Goal: Information Seeking & Learning: Check status

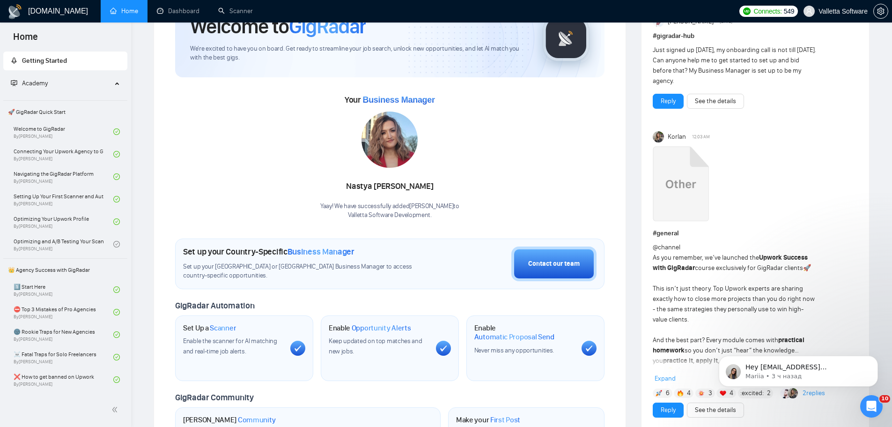
scroll to position [94, 0]
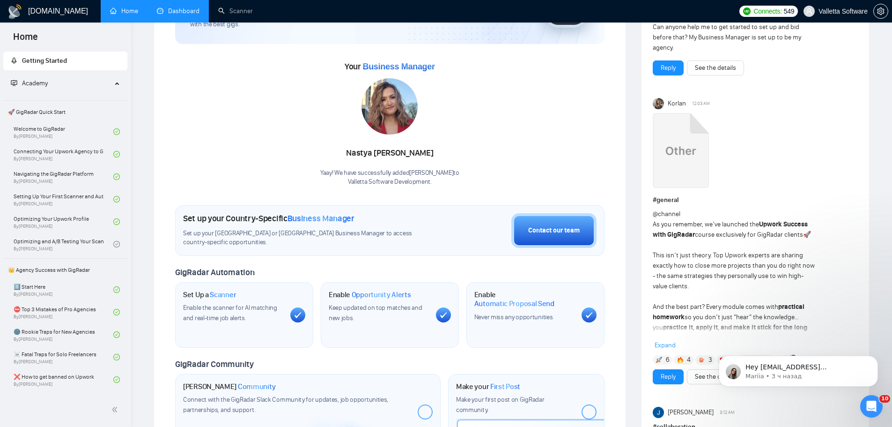
click at [177, 13] on link "Dashboard" at bounding box center [178, 11] width 43 height 8
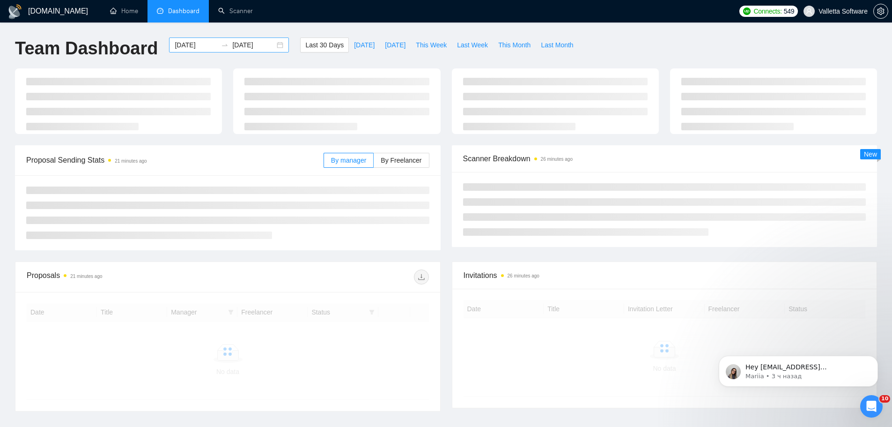
click at [187, 44] on input "[DATE]" at bounding box center [196, 45] width 43 height 10
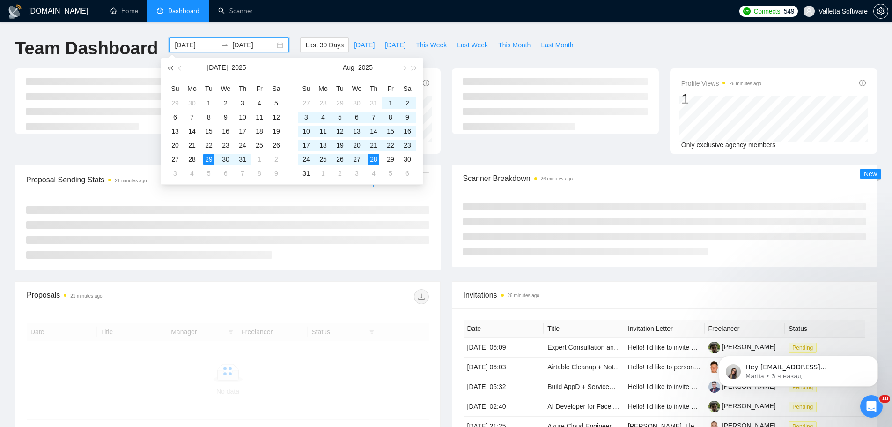
click at [167, 67] on button "button" at bounding box center [170, 67] width 10 height 19
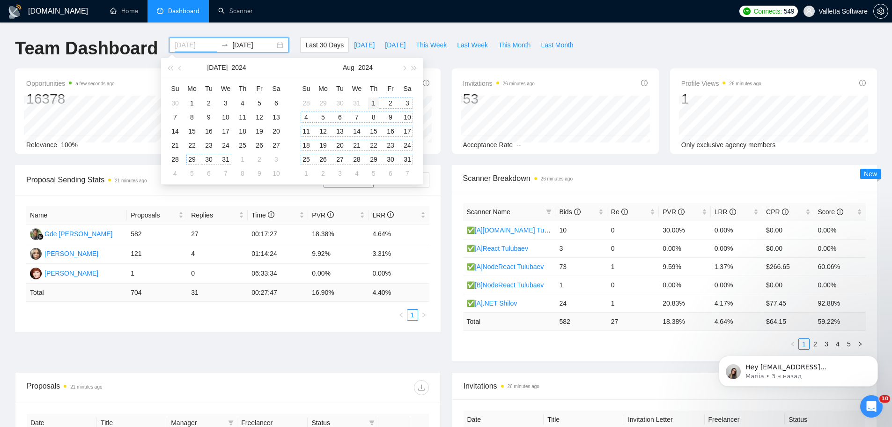
type input "[DATE]"
click at [372, 102] on div "1" at bounding box center [373, 102] width 11 height 11
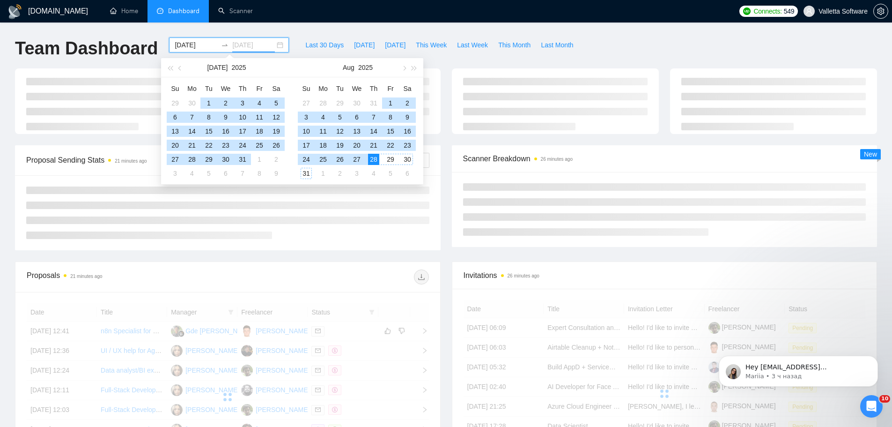
click at [306, 170] on div "31" at bounding box center [306, 173] width 11 height 11
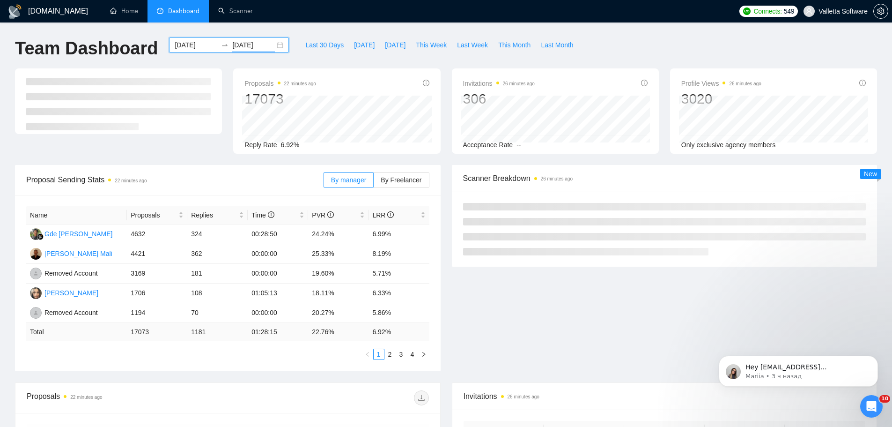
click at [239, 46] on input "[DATE]" at bounding box center [253, 45] width 43 height 10
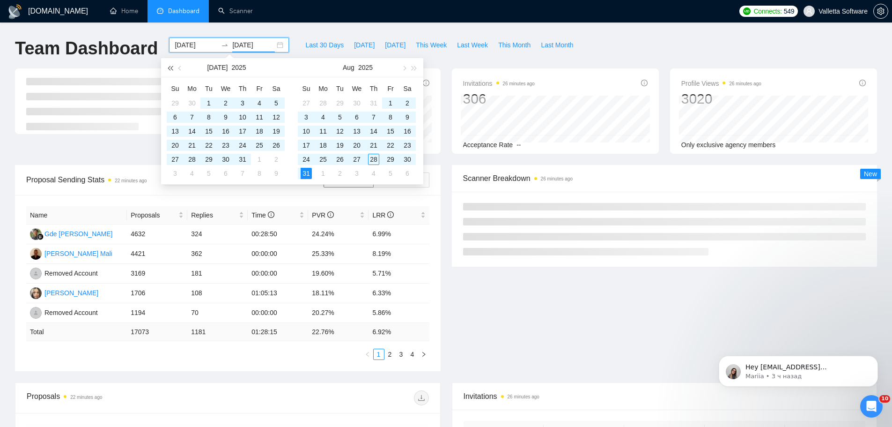
click at [170, 68] on span "button" at bounding box center [170, 68] width 5 height 5
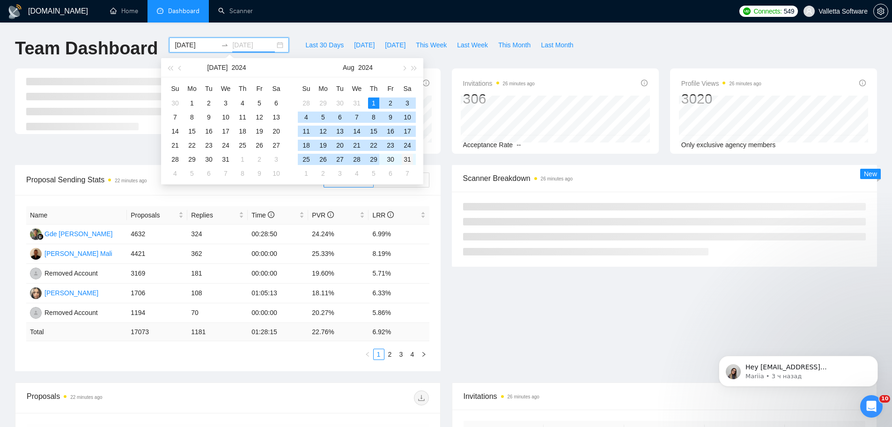
type input "[DATE]"
click at [410, 161] on div "31" at bounding box center [407, 159] width 11 height 11
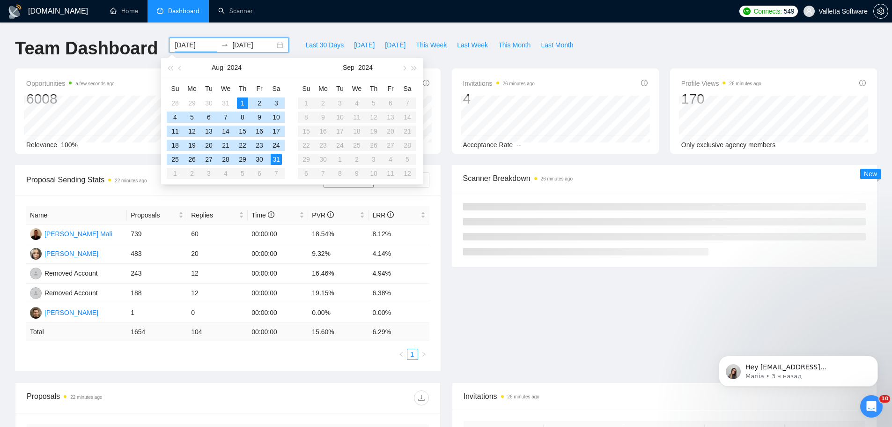
click at [547, 163] on div "Opportunities a few seconds ago 6008 Relevance 100% Proposals 22 minutes ago 16…" at bounding box center [445, 116] width 873 height 96
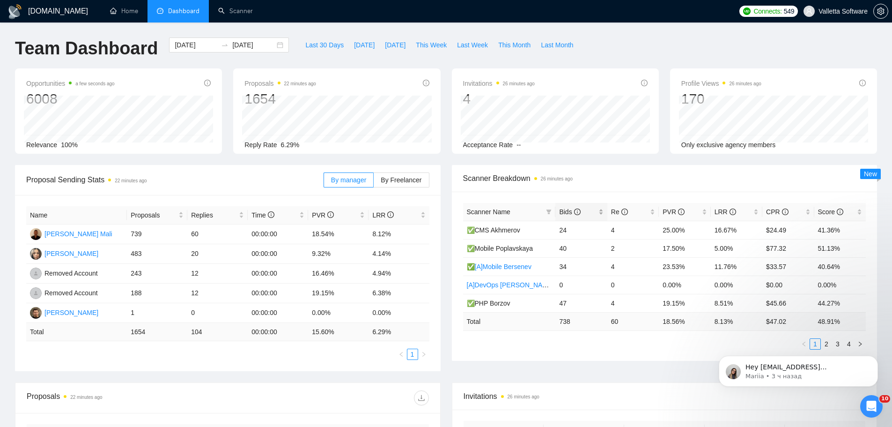
click at [576, 207] on span "Bids" at bounding box center [577, 212] width 37 height 10
click at [822, 345] on body "Hey [EMAIL_ADDRESS][DOMAIN_NAME], Looks like your Upwork agency [DOMAIN_NAME]: …" at bounding box center [799, 369] width 180 height 58
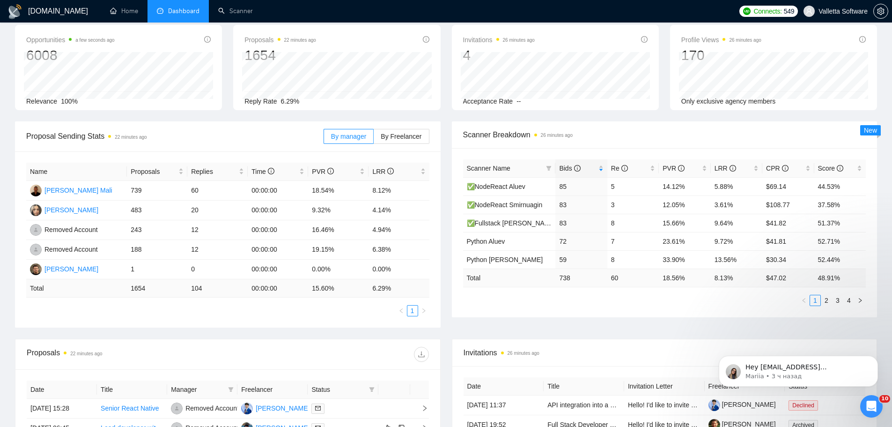
scroll to position [47, 0]
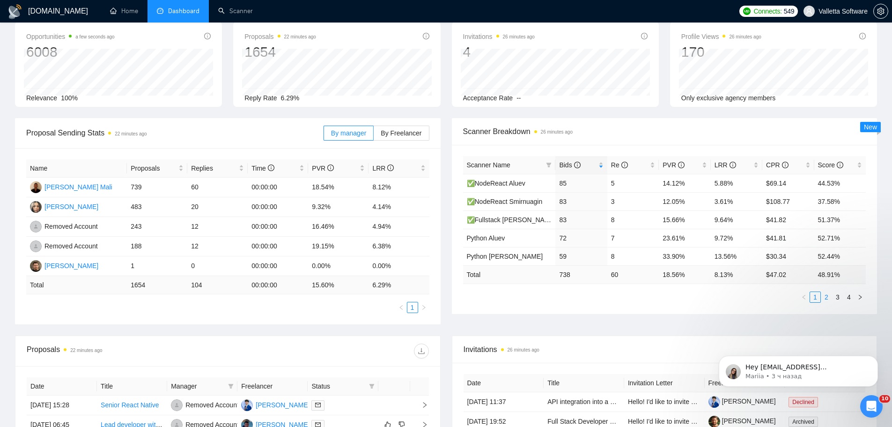
click at [827, 296] on link "2" at bounding box center [826, 297] width 10 height 10
click at [836, 297] on link "3" at bounding box center [838, 297] width 10 height 10
click at [854, 296] on li "4" at bounding box center [848, 296] width 11 height 11
click at [813, 295] on link "1" at bounding box center [815, 297] width 10 height 10
click at [828, 296] on link "2" at bounding box center [826, 297] width 10 height 10
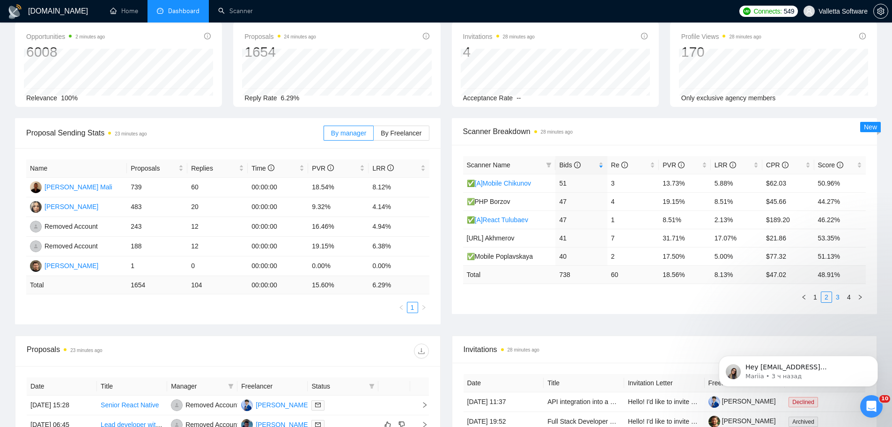
click at [837, 294] on link "3" at bounding box center [838, 297] width 10 height 10
click at [848, 297] on link "4" at bounding box center [849, 297] width 10 height 10
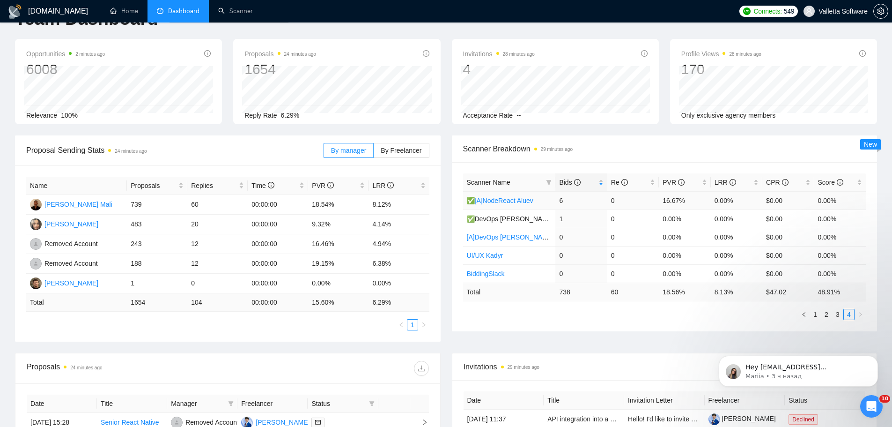
scroll to position [0, 0]
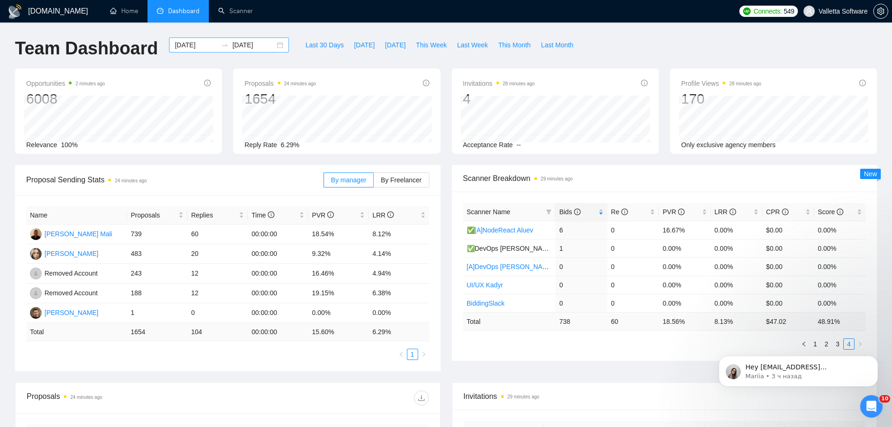
drag, startPoint x: 179, startPoint y: 45, endPoint x: 196, endPoint y: 51, distance: 18.2
click at [179, 45] on input "[DATE]" at bounding box center [196, 45] width 43 height 10
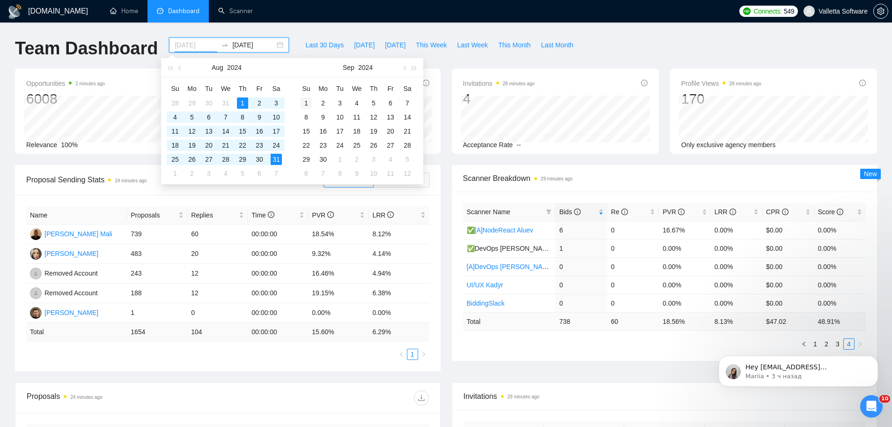
type input "[DATE]"
click at [309, 102] on div "1" at bounding box center [306, 102] width 11 height 11
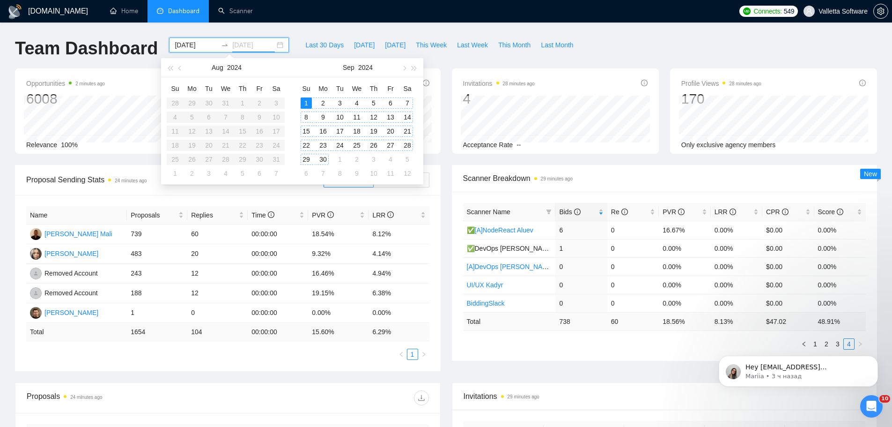
click at [322, 158] on div "30" at bounding box center [323, 159] width 11 height 11
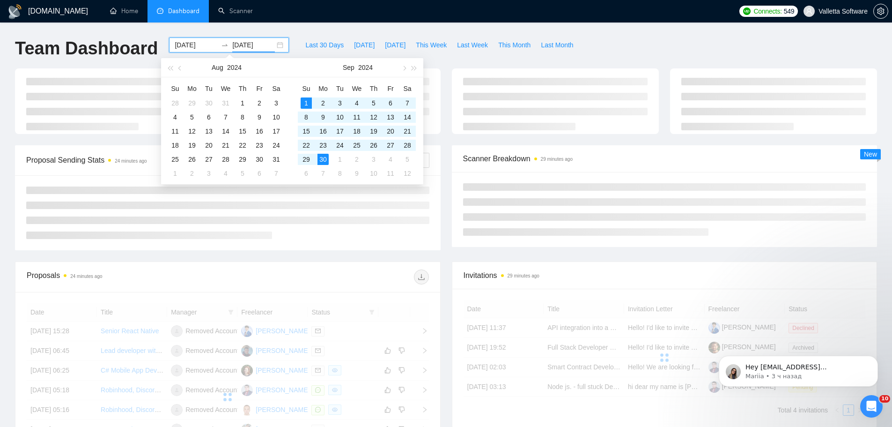
type input "[DATE]"
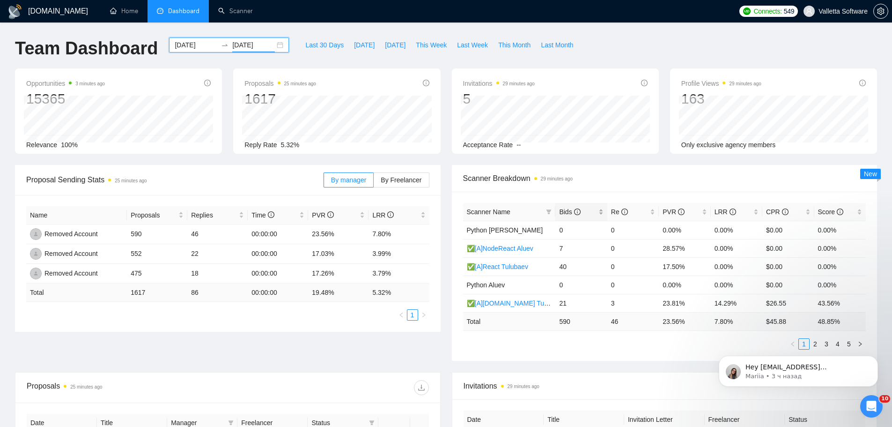
click at [579, 213] on icon "info-circle" at bounding box center [577, 211] width 7 height 7
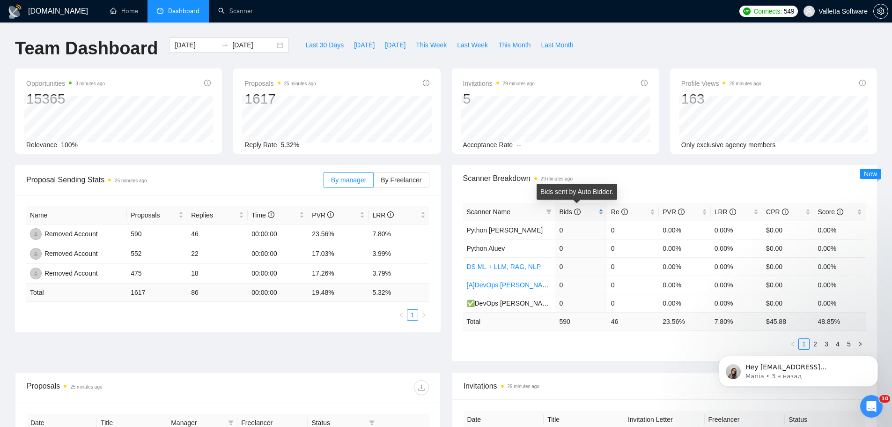
click at [579, 213] on icon "info-circle" at bounding box center [577, 211] width 7 height 7
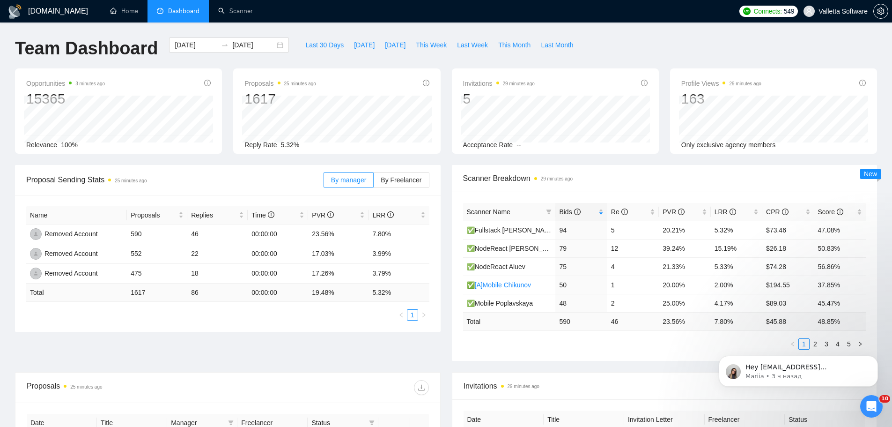
click at [811, 343] on body "Hey [EMAIL_ADDRESS][DOMAIN_NAME], Looks like your Upwork agency [DOMAIN_NAME]: …" at bounding box center [799, 369] width 180 height 58
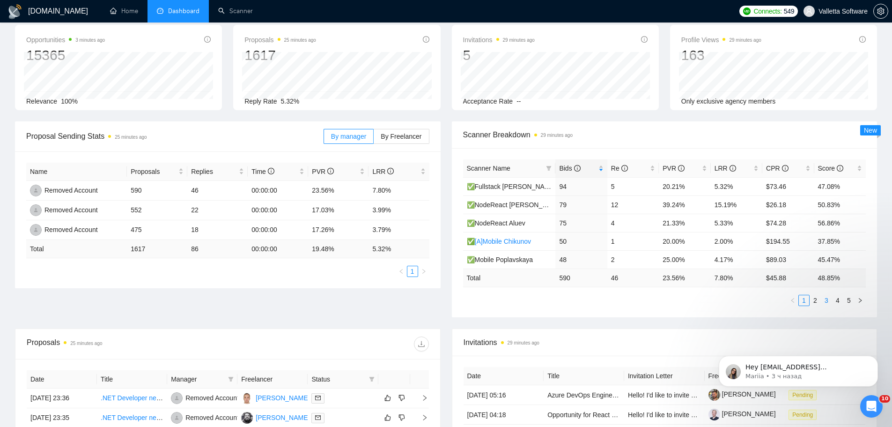
scroll to position [47, 0]
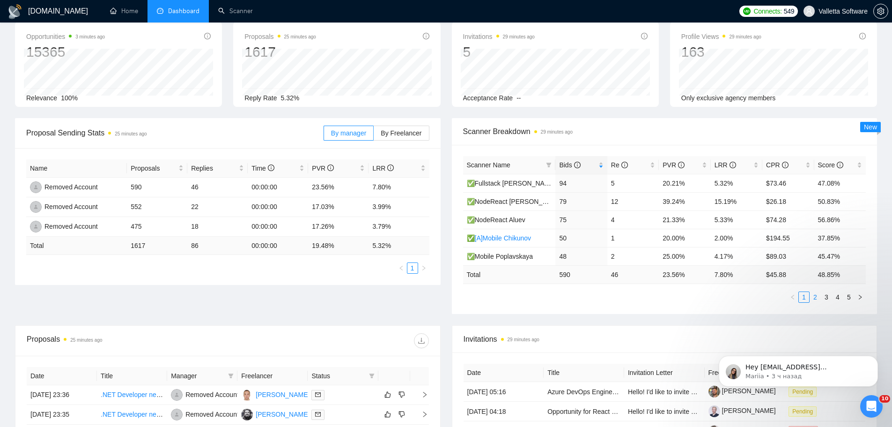
click at [818, 297] on link "2" at bounding box center [815, 297] width 10 height 10
click at [827, 299] on link "3" at bounding box center [826, 297] width 10 height 10
click at [811, 297] on link "2" at bounding box center [815, 297] width 10 height 10
click at [806, 296] on link "1" at bounding box center [804, 297] width 10 height 10
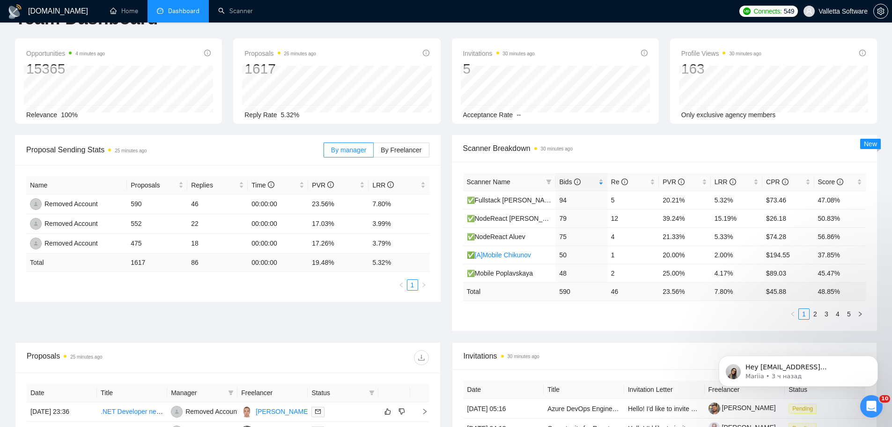
scroll to position [0, 0]
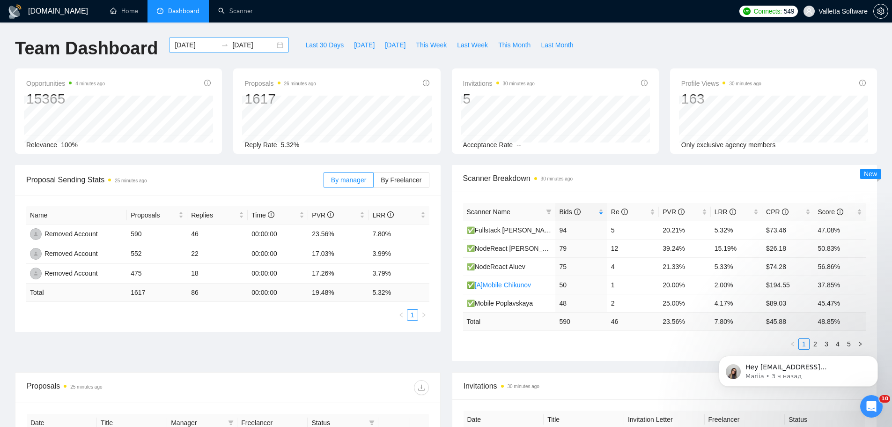
click at [183, 42] on input "[DATE]" at bounding box center [196, 45] width 43 height 10
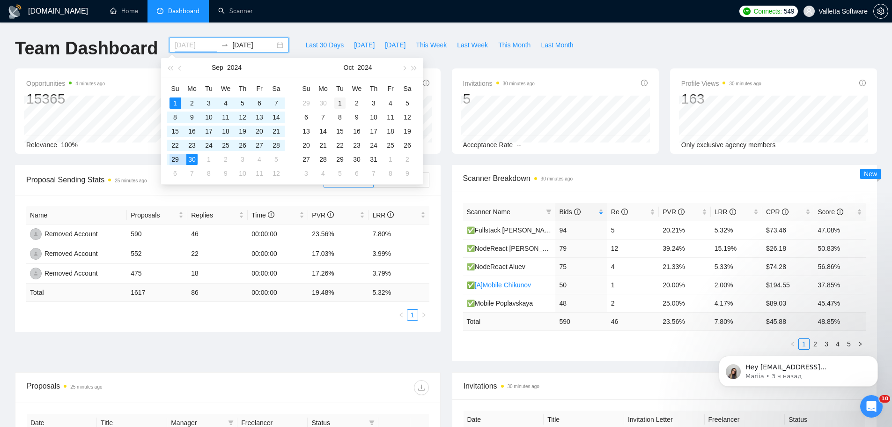
type input "[DATE]"
click at [339, 102] on div "1" at bounding box center [339, 102] width 11 height 11
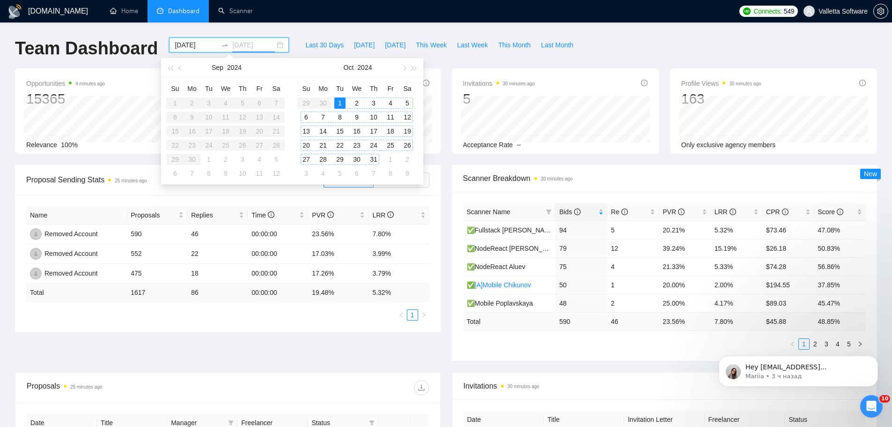
click at [372, 160] on div "31" at bounding box center [373, 159] width 11 height 11
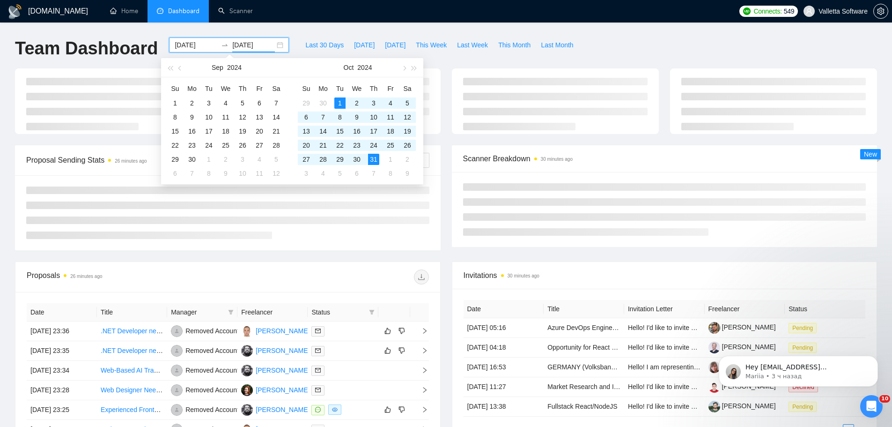
type input "[DATE]"
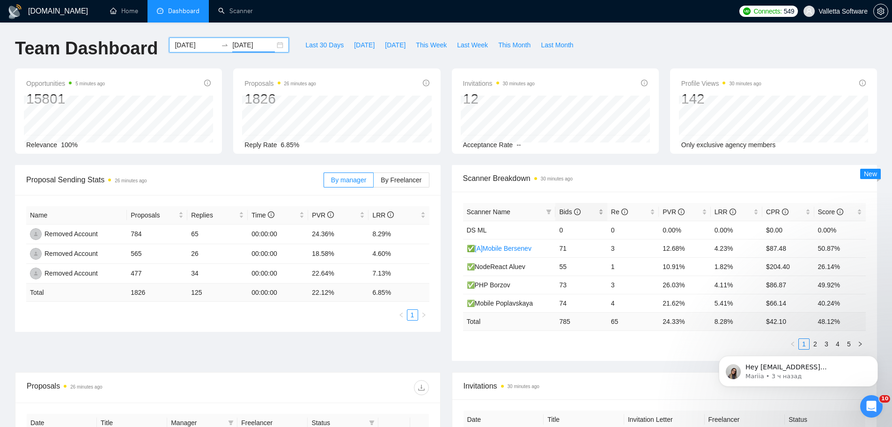
click at [595, 207] on span "Bids" at bounding box center [577, 212] width 37 height 10
click at [811, 341] on body "Hey [EMAIL_ADDRESS][DOMAIN_NAME], Looks like your Upwork agency [DOMAIN_NAME]: …" at bounding box center [799, 369] width 180 height 58
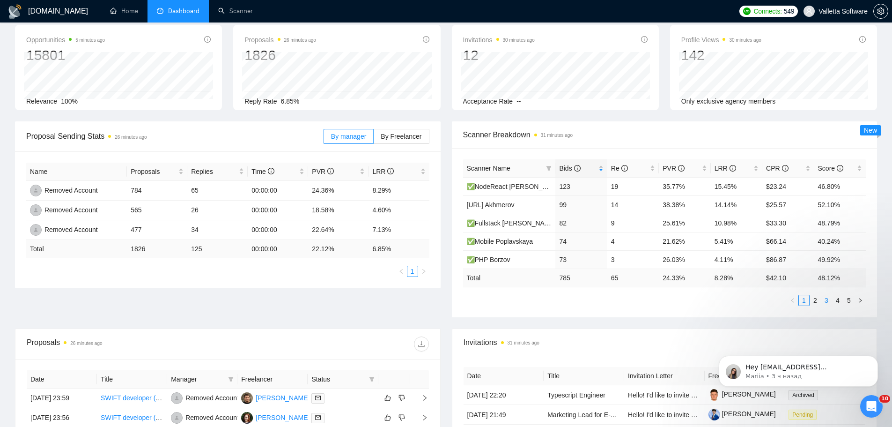
scroll to position [47, 0]
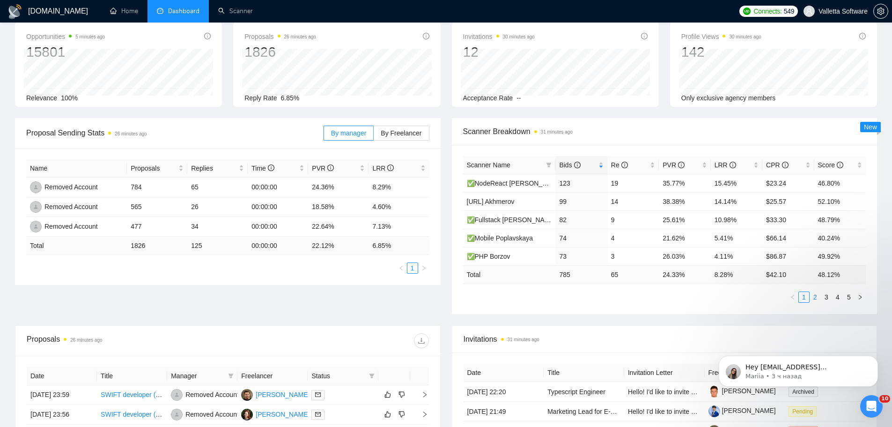
click at [818, 296] on link "2" at bounding box center [815, 297] width 10 height 10
click at [827, 295] on link "3" at bounding box center [826, 297] width 10 height 10
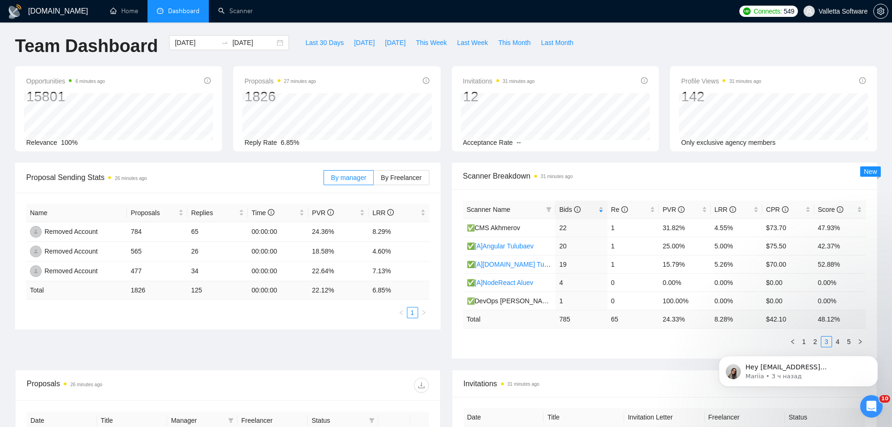
scroll to position [0, 0]
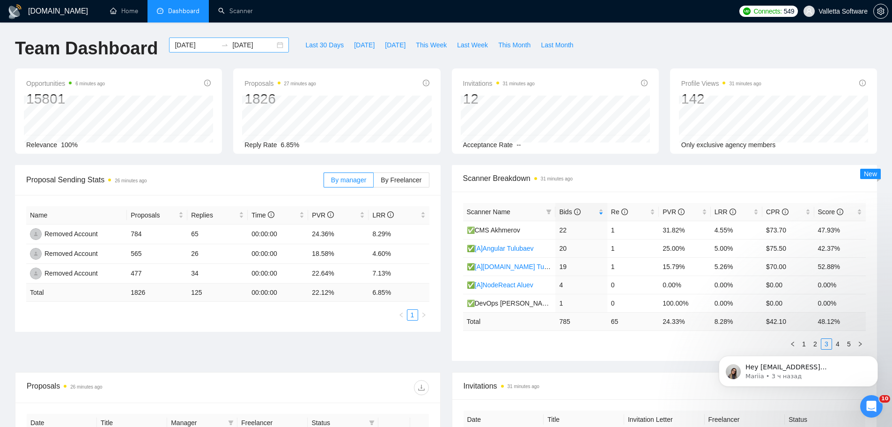
click at [175, 43] on input "[DATE]" at bounding box center [196, 45] width 43 height 10
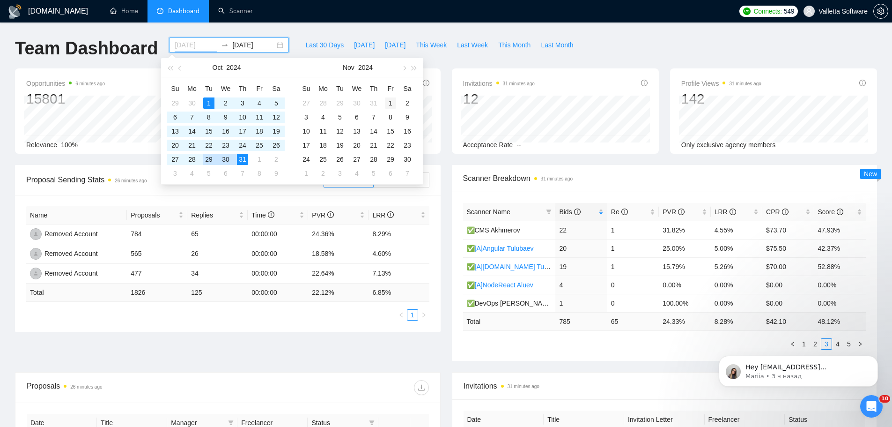
type input "[DATE]"
click at [392, 100] on div "1" at bounding box center [390, 102] width 11 height 11
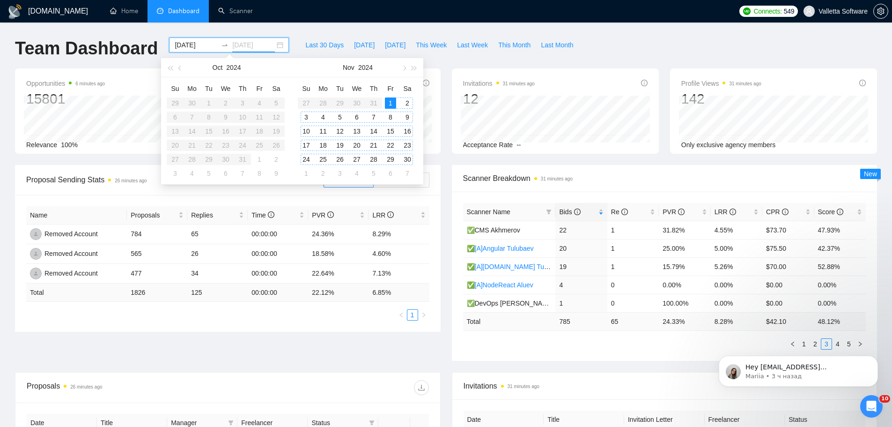
type input "[DATE]"
click at [410, 159] on div "30" at bounding box center [407, 159] width 11 height 11
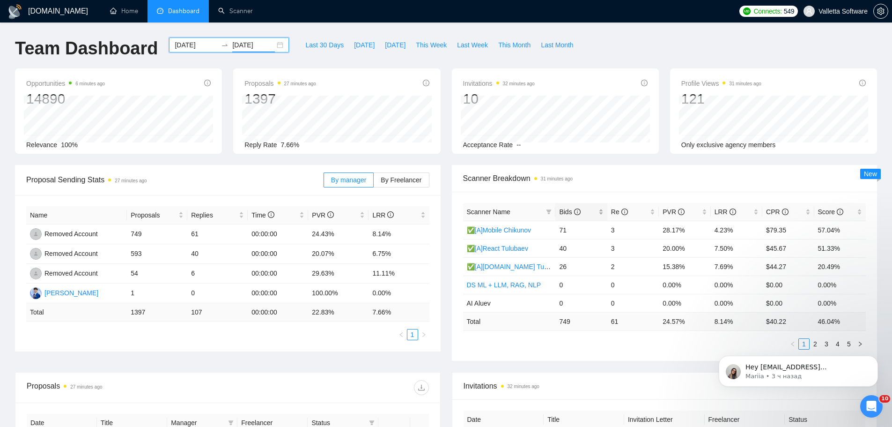
click at [579, 211] on icon "info-circle" at bounding box center [577, 211] width 7 height 7
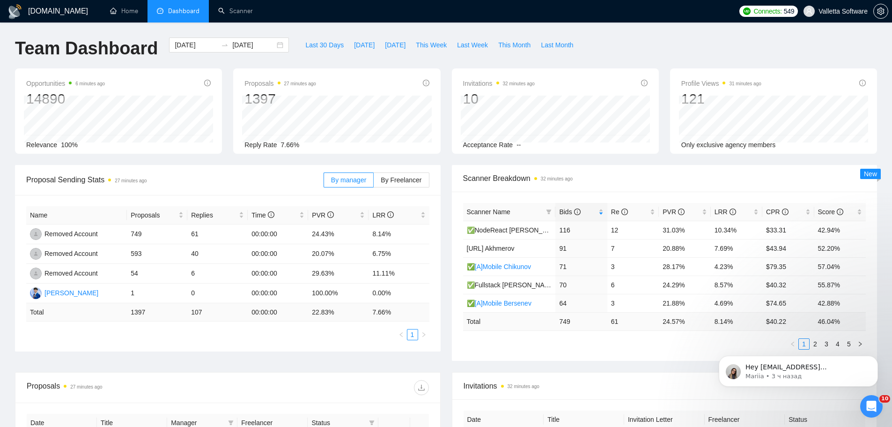
click at [811, 342] on div "Hey [EMAIL_ADDRESS][DOMAIN_NAME], Looks like your Upwork agency [DOMAIN_NAME]: …" at bounding box center [798, 327] width 172 height 117
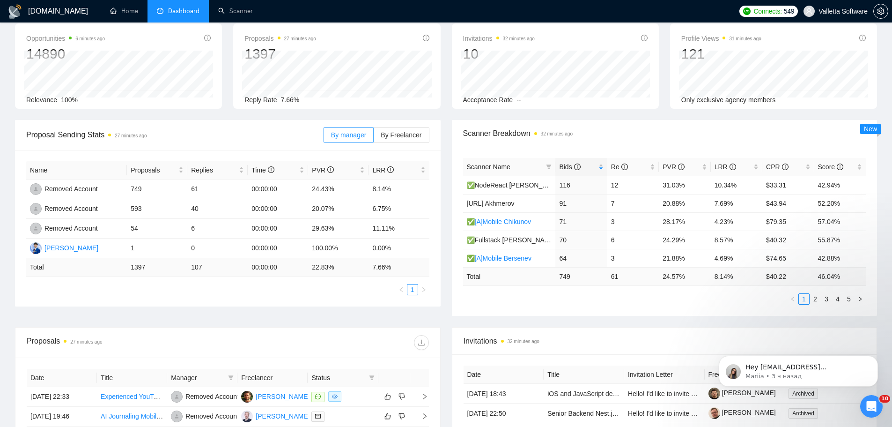
scroll to position [47, 0]
click at [811, 297] on div "Hey [EMAIL_ADDRESS][DOMAIN_NAME], Looks like your Upwork agency [DOMAIN_NAME]: …" at bounding box center [798, 327] width 172 height 117
click at [815, 296] on link "2" at bounding box center [815, 297] width 10 height 10
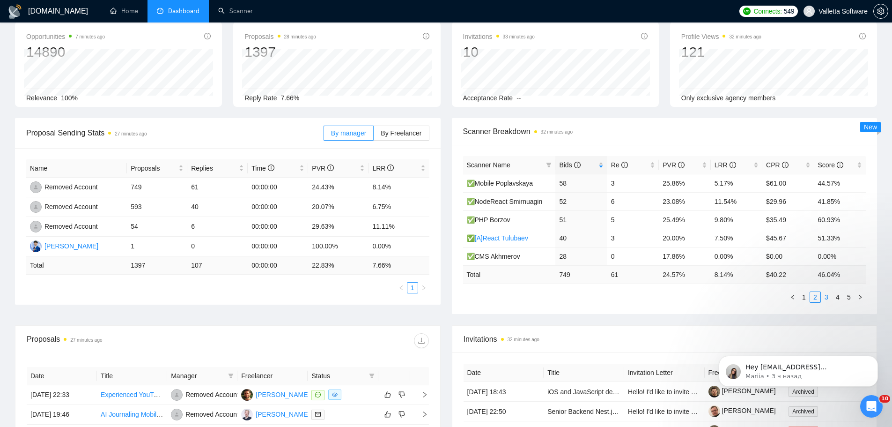
click at [825, 296] on link "3" at bounding box center [826, 297] width 10 height 10
click at [836, 294] on link "4" at bounding box center [838, 297] width 10 height 10
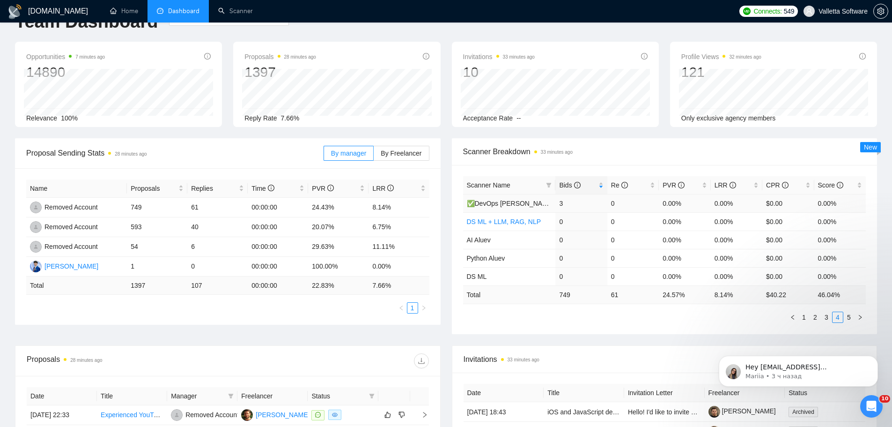
scroll to position [0, 0]
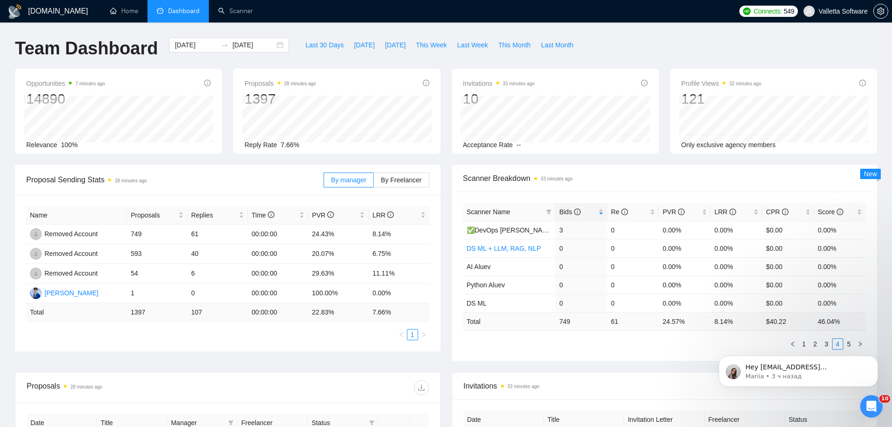
click at [183, 35] on div "[DOMAIN_NAME] Home Dashboard Scanner Connects: 549 Valletta Software Team Dashb…" at bounding box center [446, 371] width 892 height 742
click at [177, 41] on input "[DATE]" at bounding box center [196, 45] width 43 height 10
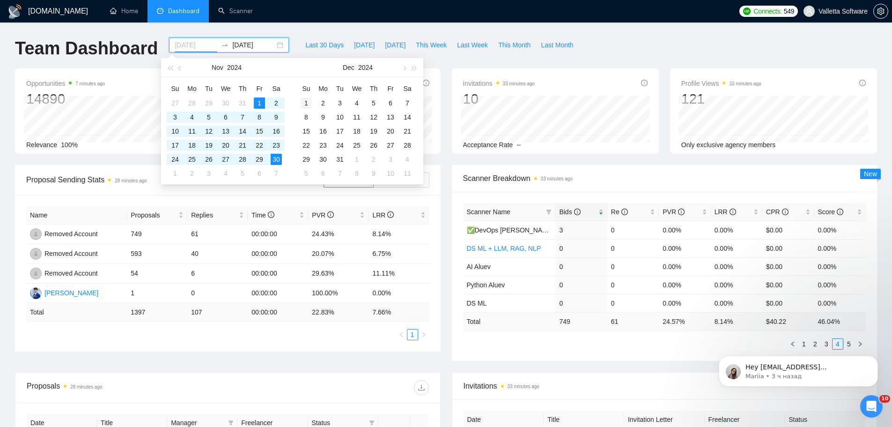
type input "[DATE]"
click at [305, 103] on div "1" at bounding box center [306, 102] width 11 height 11
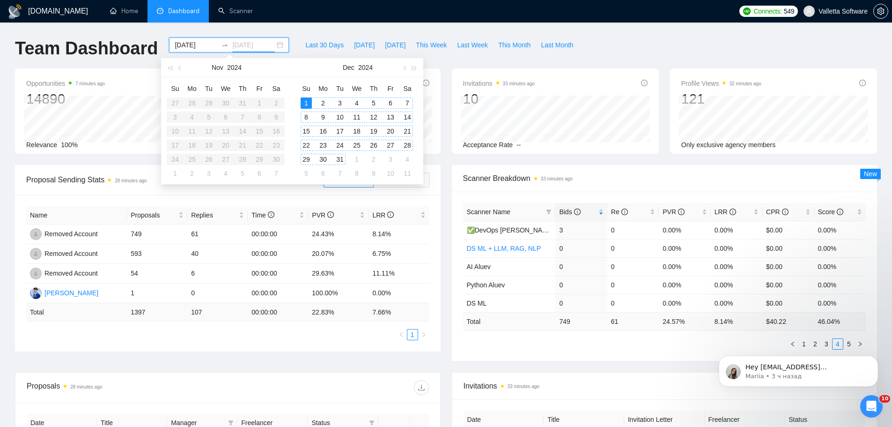
click at [342, 158] on div "31" at bounding box center [339, 159] width 11 height 11
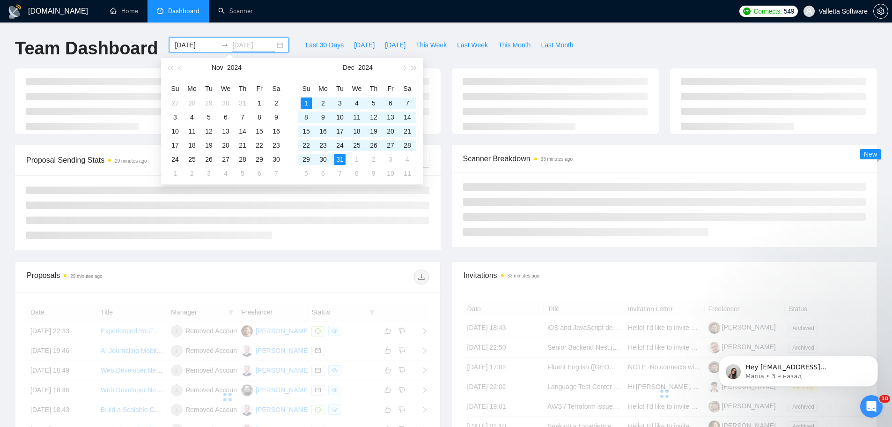
type input "[DATE]"
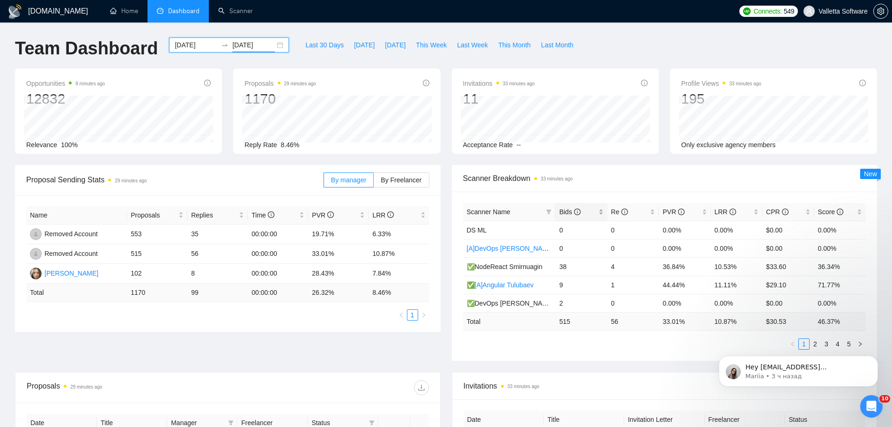
click at [576, 214] on icon "info-circle" at bounding box center [577, 211] width 7 height 7
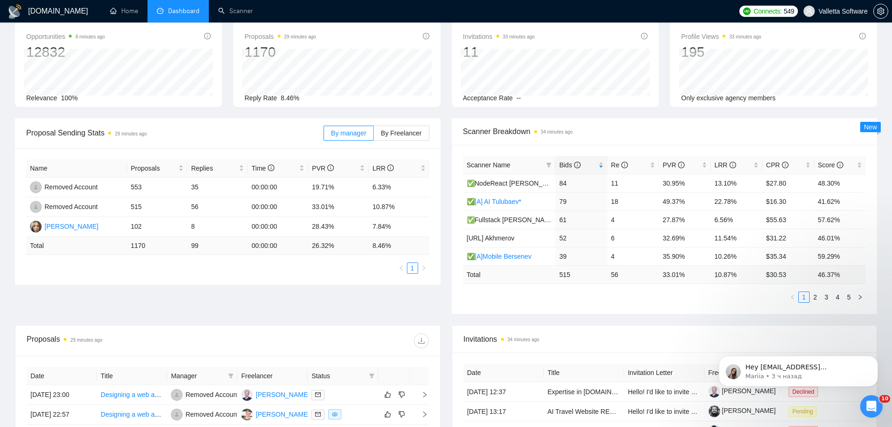
click at [812, 297] on div "Hey [EMAIL_ADDRESS][DOMAIN_NAME], Looks like your Upwork agency [DOMAIN_NAME]: …" at bounding box center [798, 327] width 172 height 117
click at [815, 298] on link "2" at bounding box center [815, 297] width 10 height 10
click at [828, 297] on link "3" at bounding box center [826, 297] width 10 height 10
click at [842, 296] on link "4" at bounding box center [838, 297] width 10 height 10
click at [804, 302] on li "1" at bounding box center [803, 296] width 11 height 11
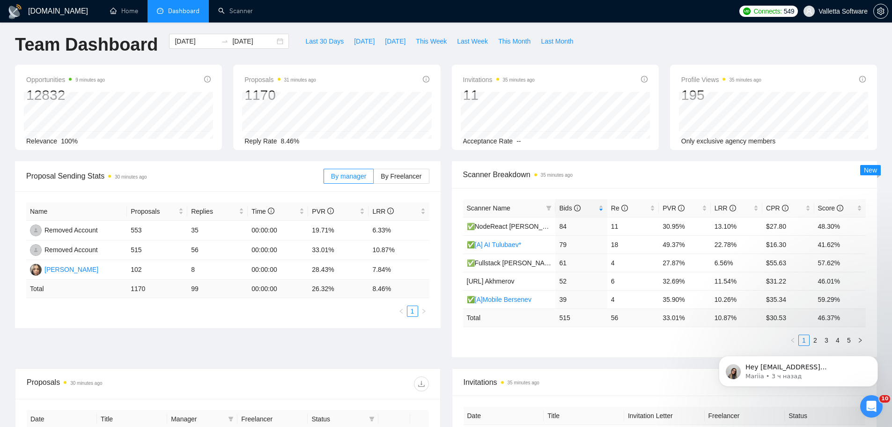
scroll to position [0, 0]
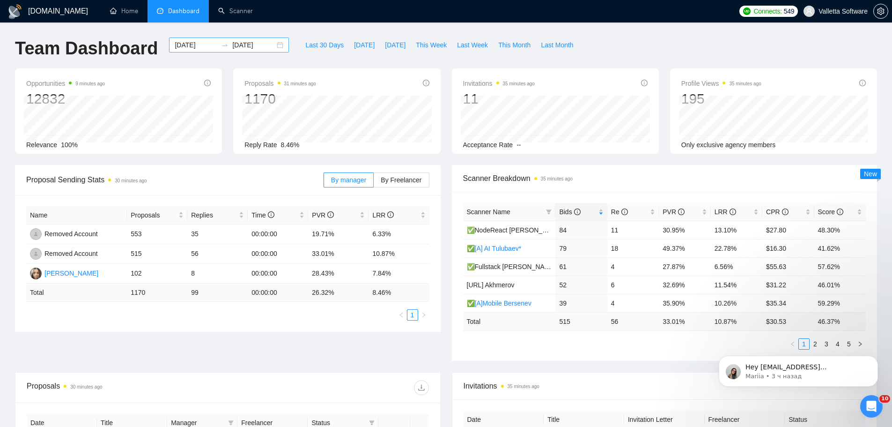
click at [185, 45] on input "[DATE]" at bounding box center [196, 45] width 43 height 10
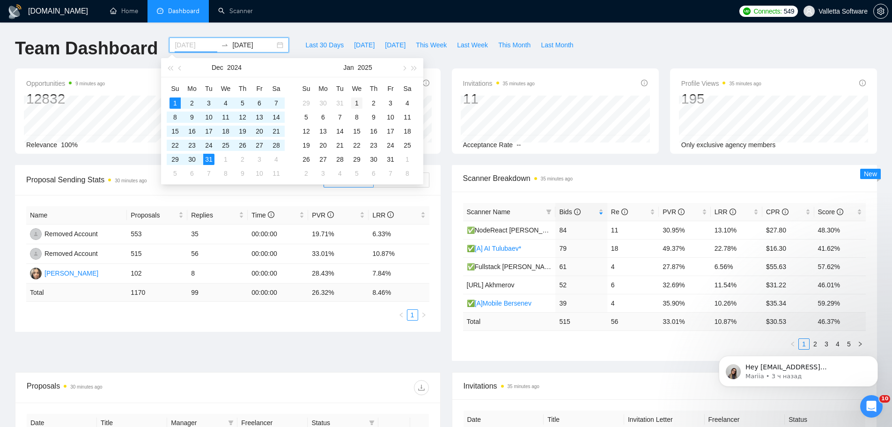
type input "[DATE]"
click at [357, 102] on div "1" at bounding box center [356, 102] width 11 height 11
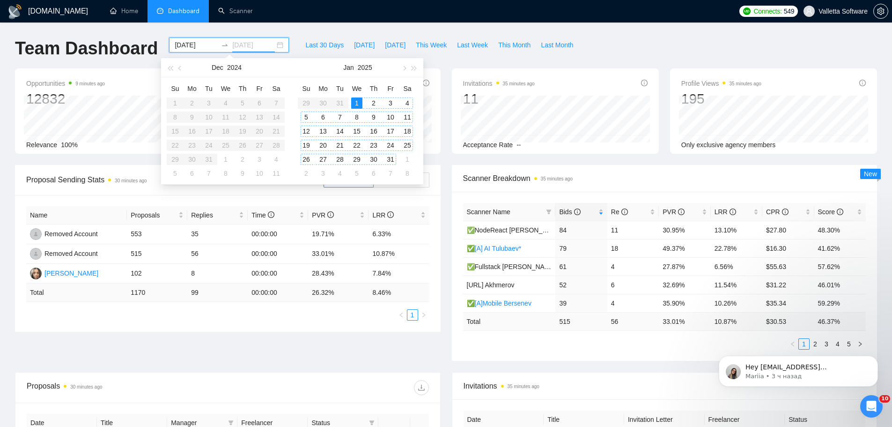
click at [393, 160] on div "31" at bounding box center [390, 159] width 11 height 11
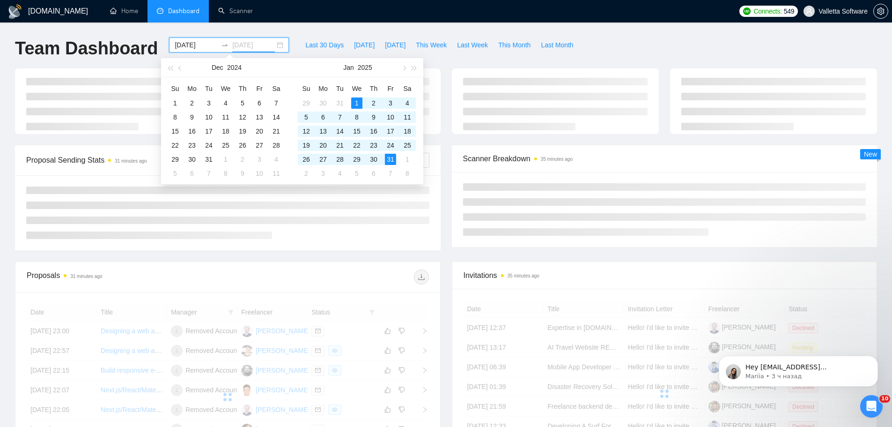
type input "[DATE]"
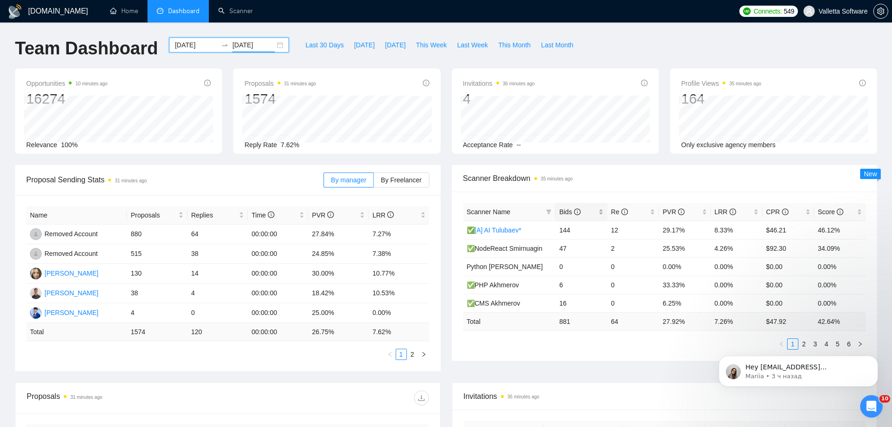
click at [578, 213] on icon "info-circle" at bounding box center [577, 211] width 7 height 7
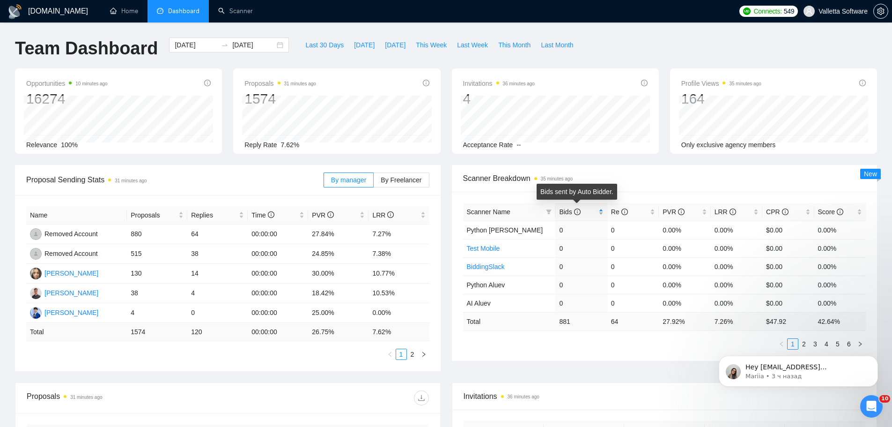
click at [578, 213] on icon "info-circle" at bounding box center [577, 211] width 7 height 7
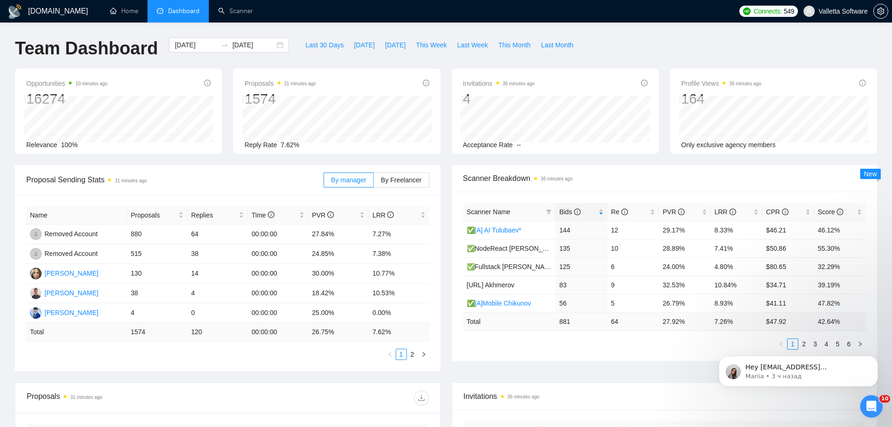
click at [800, 346] on div "Hey [EMAIL_ADDRESS][DOMAIN_NAME], Looks like your Upwork agency [DOMAIN_NAME]: …" at bounding box center [798, 327] width 172 height 117
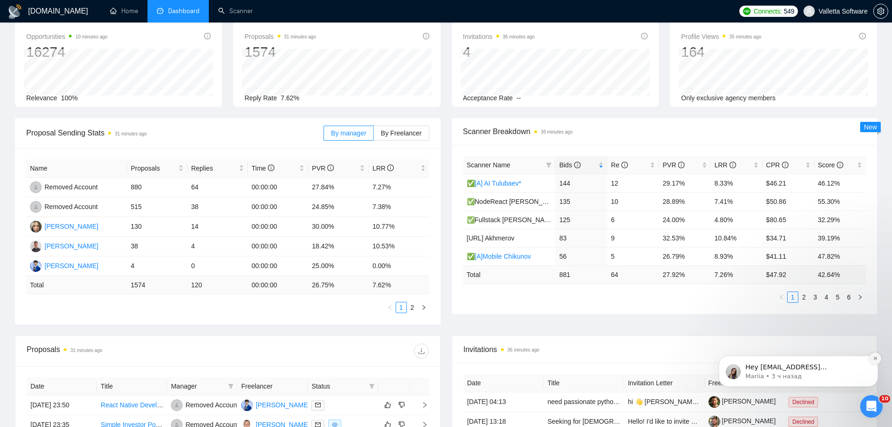
click at [874, 357] on icon "Dismiss notification" at bounding box center [875, 357] width 5 height 5
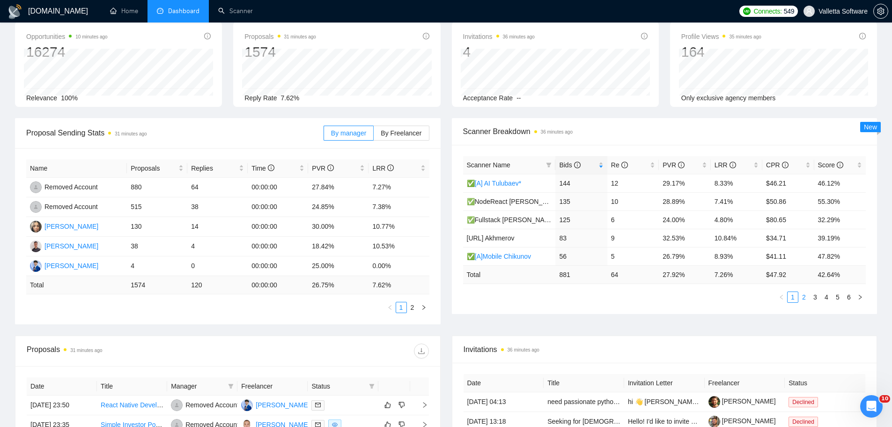
click at [808, 297] on link "2" at bounding box center [804, 297] width 10 height 10
click at [815, 299] on link "3" at bounding box center [815, 297] width 10 height 10
click at [827, 298] on link "4" at bounding box center [826, 297] width 10 height 10
click at [819, 298] on link "3" at bounding box center [815, 297] width 10 height 10
click at [803, 301] on link "2" at bounding box center [804, 297] width 10 height 10
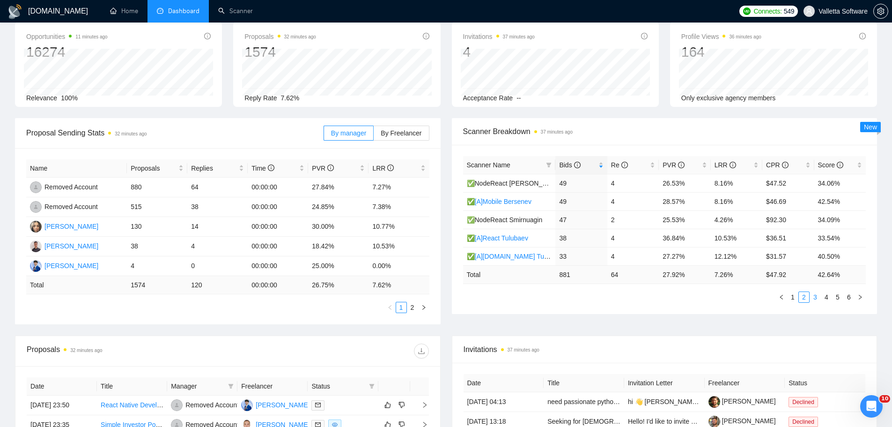
click at [820, 298] on link "3" at bounding box center [815, 297] width 10 height 10
click at [806, 300] on link "2" at bounding box center [804, 297] width 10 height 10
click at [814, 300] on link "3" at bounding box center [815, 297] width 10 height 10
click at [828, 298] on link "4" at bounding box center [826, 297] width 10 height 10
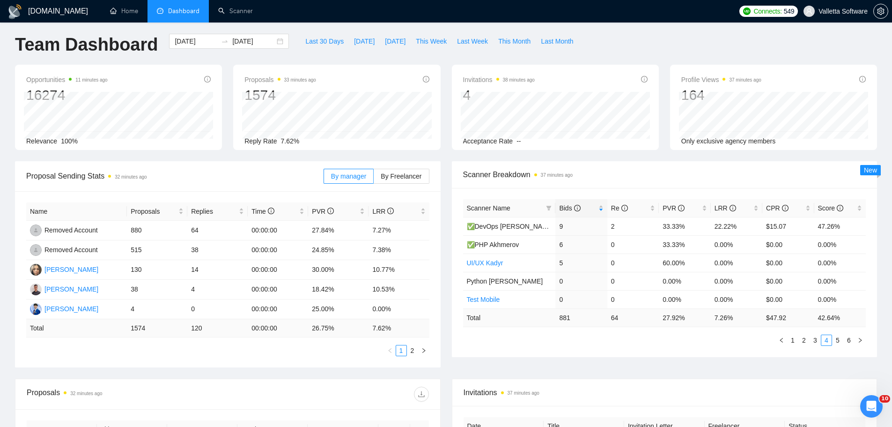
scroll to position [0, 0]
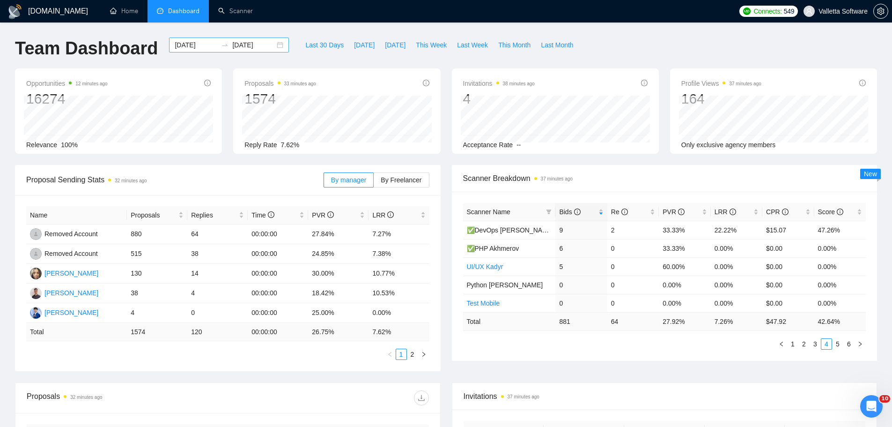
click at [182, 44] on input "[DATE]" at bounding box center [196, 45] width 43 height 10
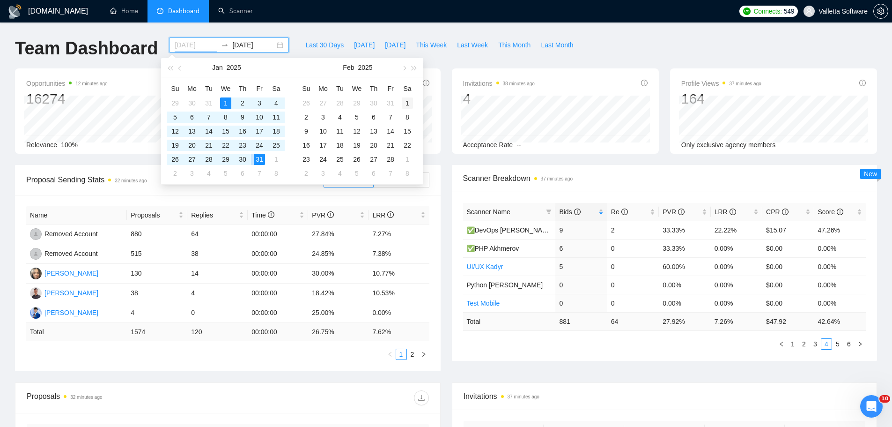
type input "[DATE]"
click at [408, 104] on div "1" at bounding box center [407, 102] width 11 height 11
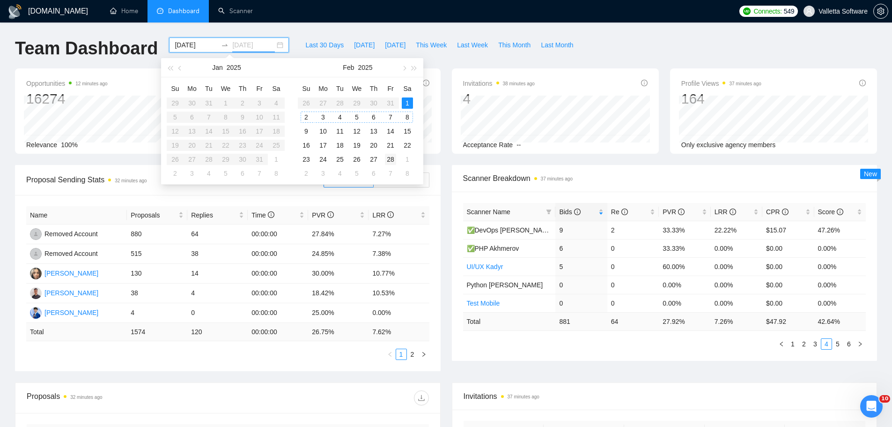
type input "[DATE]"
click at [389, 155] on div "28" at bounding box center [390, 159] width 11 height 11
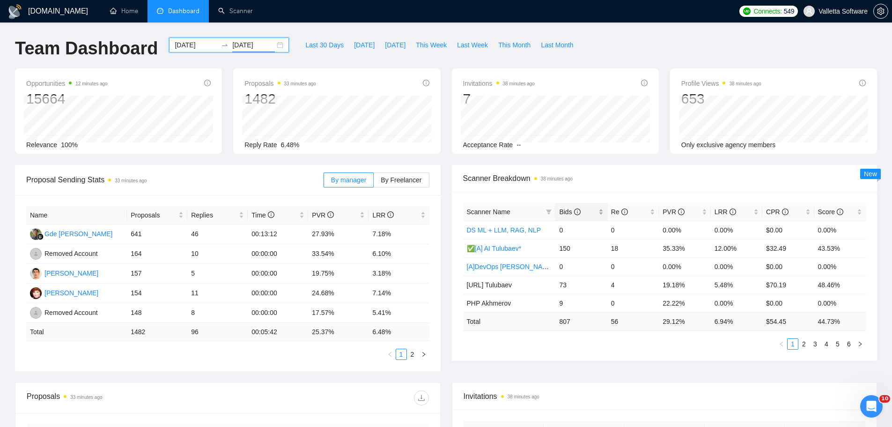
click at [580, 215] on span "Bids" at bounding box center [577, 212] width 37 height 10
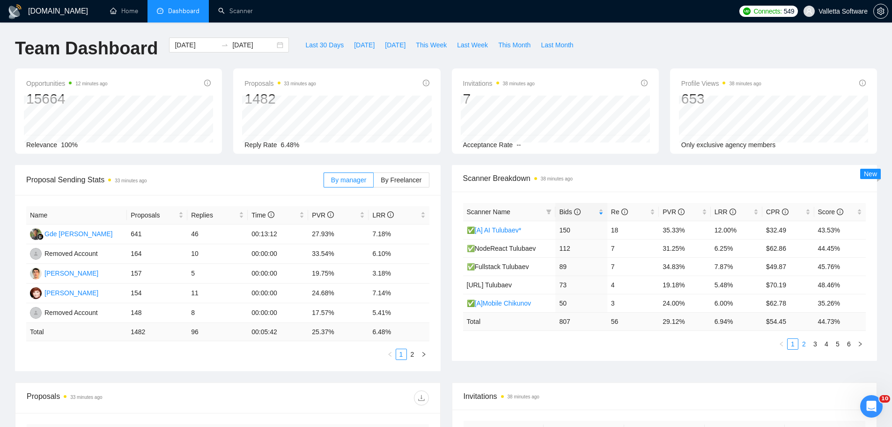
click at [802, 343] on link "2" at bounding box center [804, 344] width 10 height 10
click at [812, 347] on link "3" at bounding box center [815, 344] width 10 height 10
click at [827, 345] on link "4" at bounding box center [826, 344] width 10 height 10
click at [185, 44] on input "[DATE]" at bounding box center [196, 45] width 43 height 10
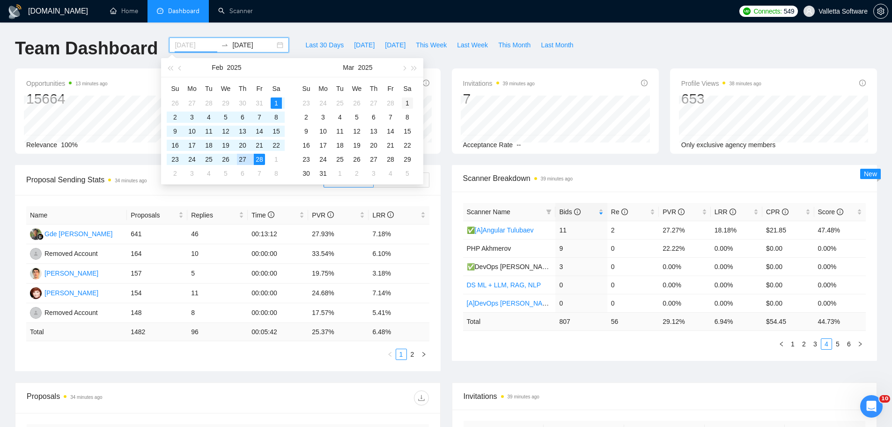
type input "[DATE]"
click at [405, 103] on div "1" at bounding box center [407, 102] width 11 height 11
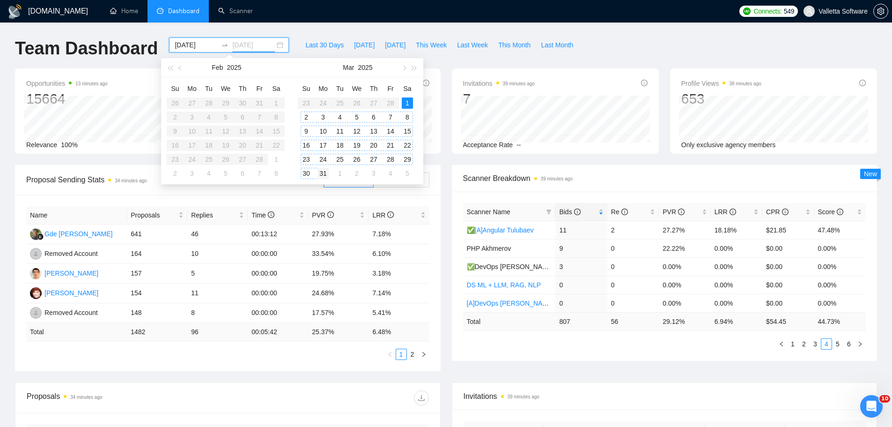
type input "[DATE]"
click at [321, 173] on div "31" at bounding box center [323, 173] width 11 height 11
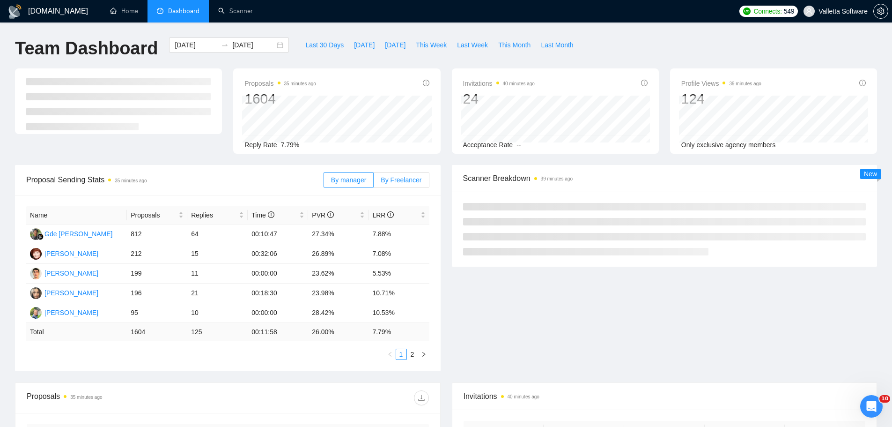
click at [402, 183] on span "By Freelancer" at bounding box center [401, 179] width 41 height 7
click at [374, 182] on input "By Freelancer" at bounding box center [374, 182] width 0 height 0
click at [386, 220] on span "LRR" at bounding box center [395, 215] width 46 height 10
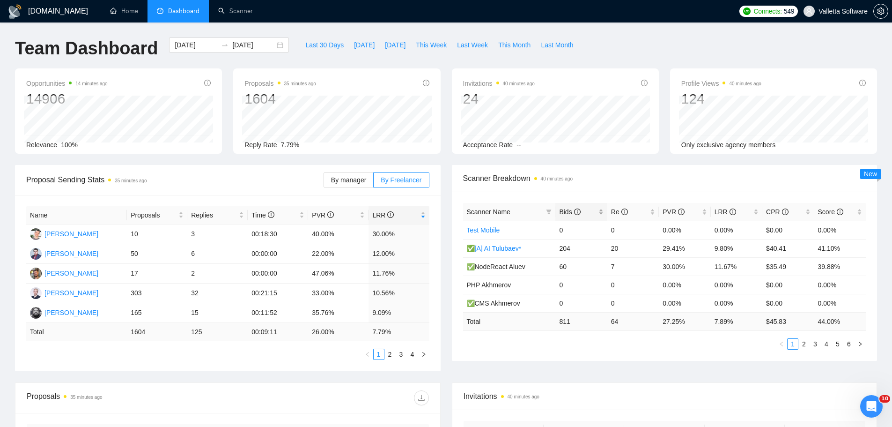
click at [581, 208] on span "Bids" at bounding box center [577, 212] width 37 height 10
click at [804, 339] on link "2" at bounding box center [804, 344] width 10 height 10
click at [672, 186] on div "Scanner Breakdown 41 minutes ago" at bounding box center [664, 178] width 403 height 27
click at [819, 343] on link "3" at bounding box center [815, 344] width 10 height 10
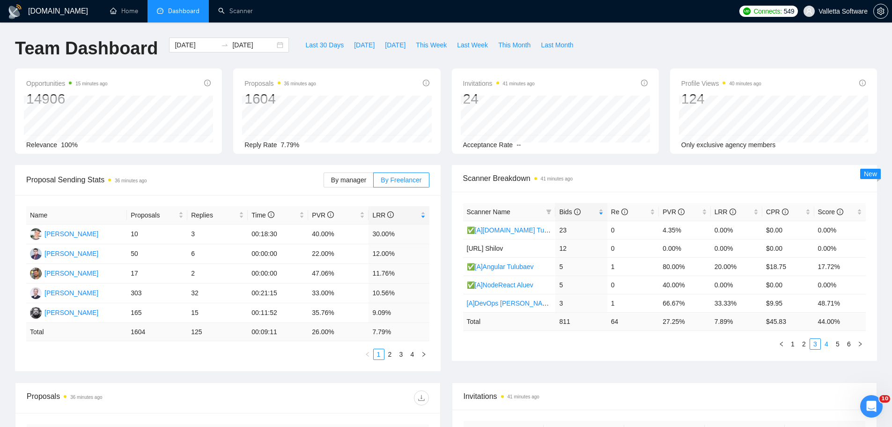
drag, startPoint x: 824, startPoint y: 346, endPoint x: 831, endPoint y: 341, distance: 7.8
click at [824, 346] on link "4" at bounding box center [826, 344] width 10 height 10
click at [186, 44] on input "[DATE]" at bounding box center [196, 45] width 43 height 10
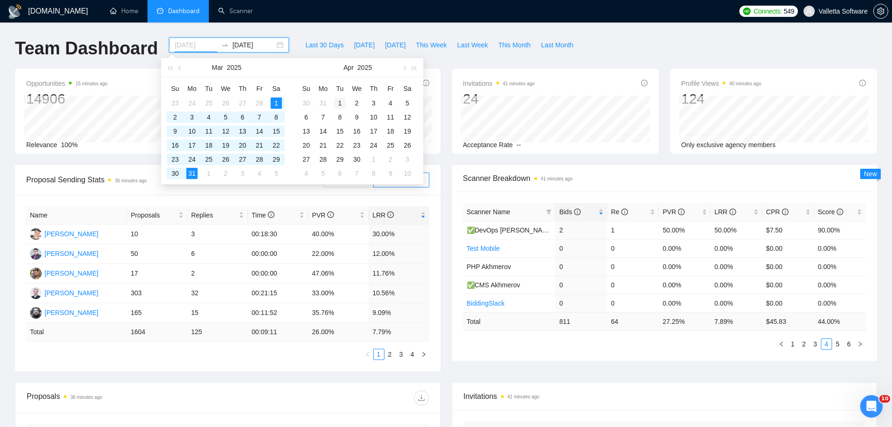
type input "[DATE]"
click at [340, 102] on div "1" at bounding box center [339, 102] width 11 height 11
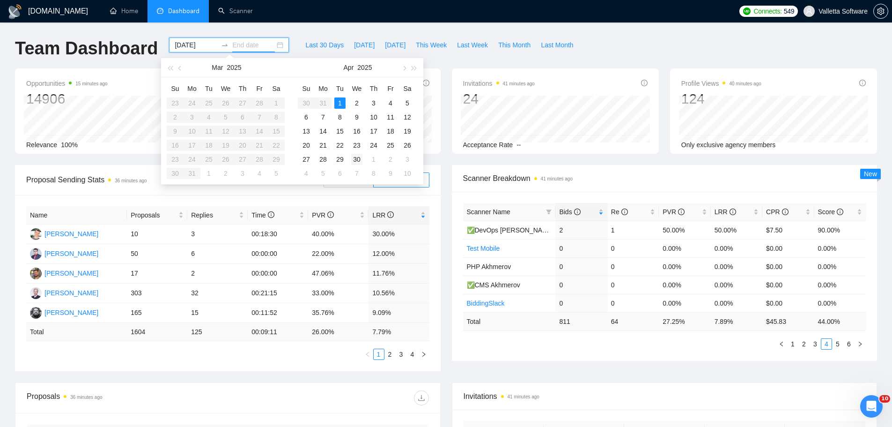
type input "[DATE]"
click at [356, 162] on div "30" at bounding box center [356, 159] width 11 height 11
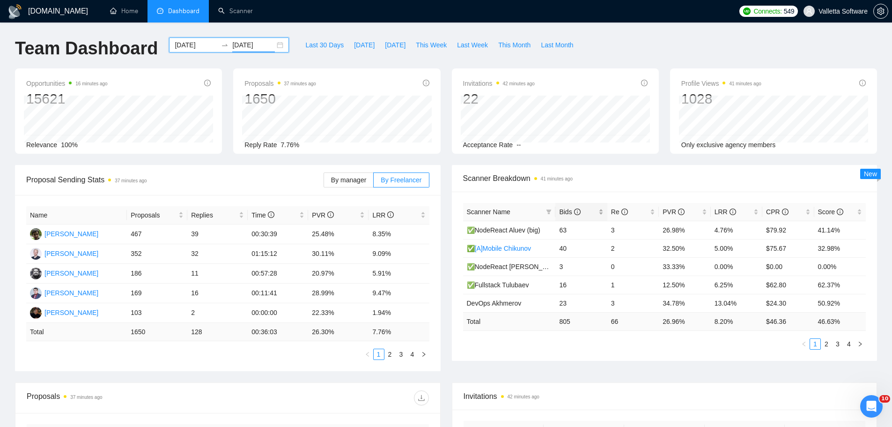
click at [589, 217] on div "Bids" at bounding box center [581, 212] width 44 height 10
click at [828, 340] on link "2" at bounding box center [826, 344] width 10 height 10
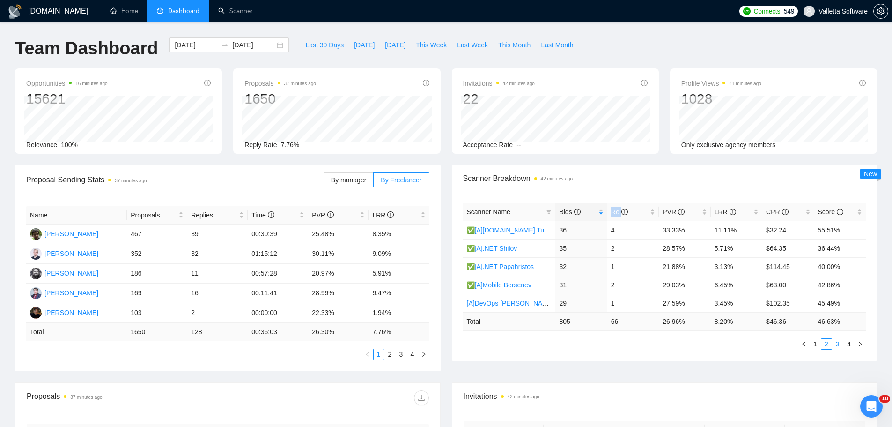
click at [838, 343] on link "3" at bounding box center [838, 344] width 10 height 10
click at [849, 344] on link "4" at bounding box center [849, 344] width 10 height 10
click at [179, 44] on input "[DATE]" at bounding box center [196, 45] width 43 height 10
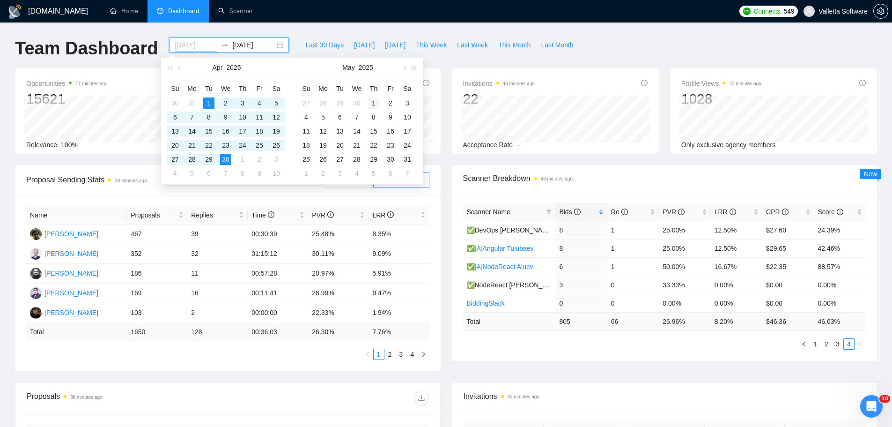
type input "[DATE]"
click at [378, 102] on div "1" at bounding box center [373, 102] width 11 height 11
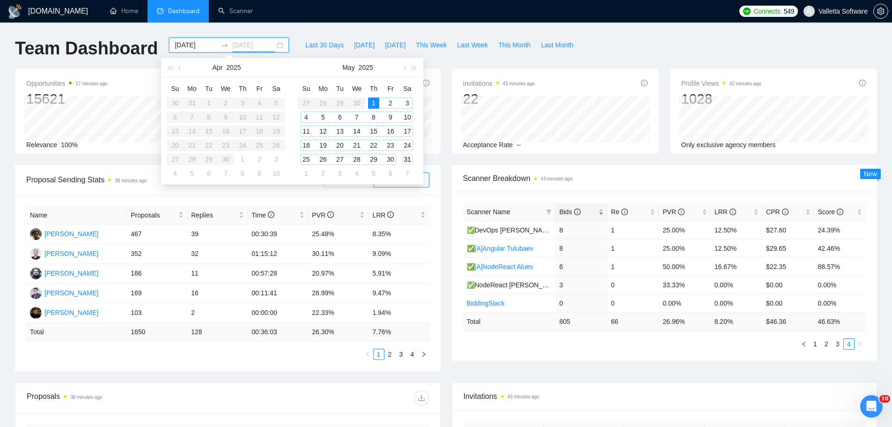
type input "[DATE]"
click at [403, 161] on div "31" at bounding box center [407, 159] width 11 height 11
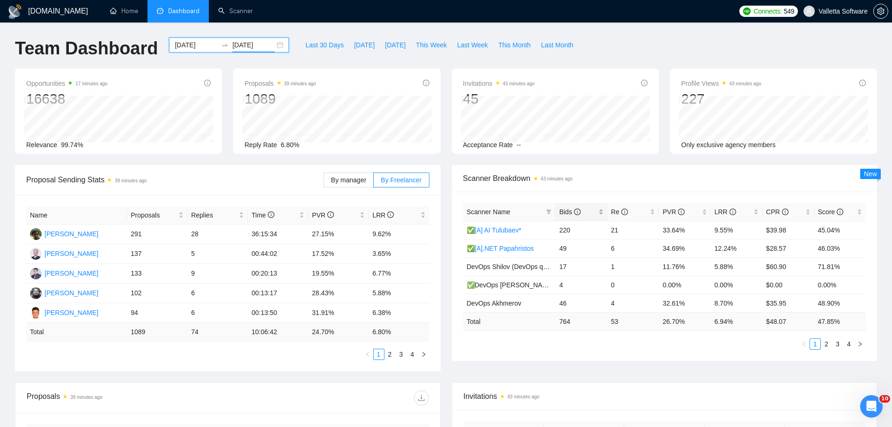
click at [579, 216] on span "Bids" at bounding box center [577, 212] width 37 height 10
click at [829, 347] on link "2" at bounding box center [826, 344] width 10 height 10
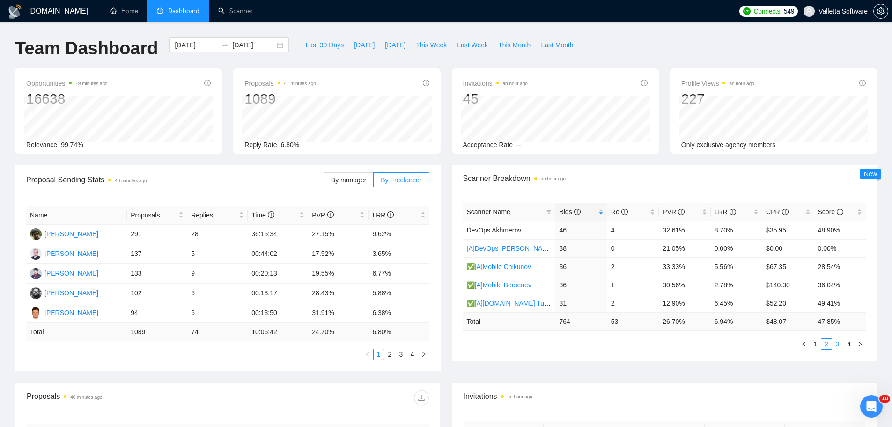
click at [839, 342] on link "3" at bounding box center [838, 344] width 10 height 10
click at [847, 345] on link "4" at bounding box center [849, 344] width 10 height 10
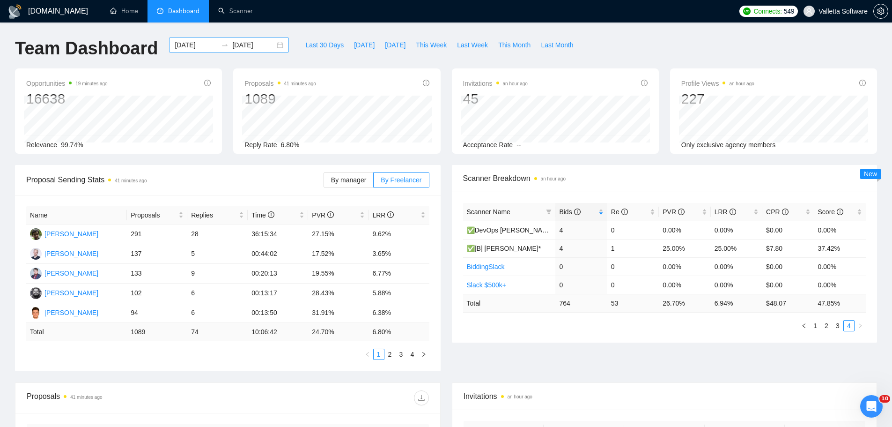
click at [178, 43] on input "[DATE]" at bounding box center [196, 45] width 43 height 10
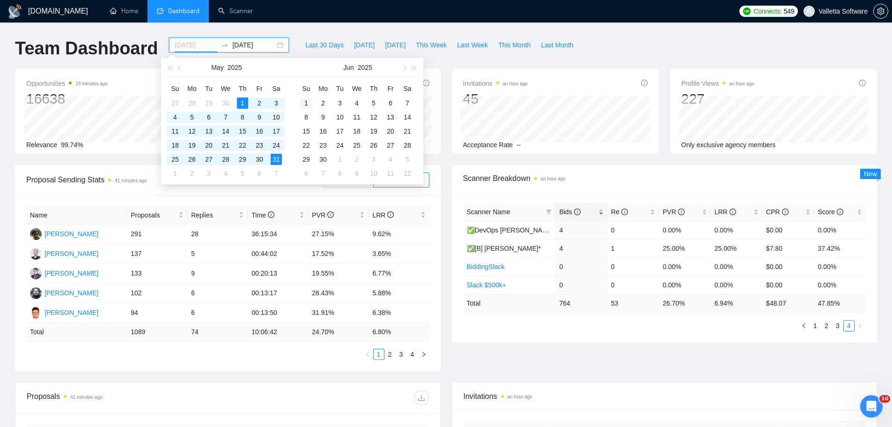
type input "[DATE]"
click at [312, 104] on td "1" at bounding box center [306, 103] width 17 height 14
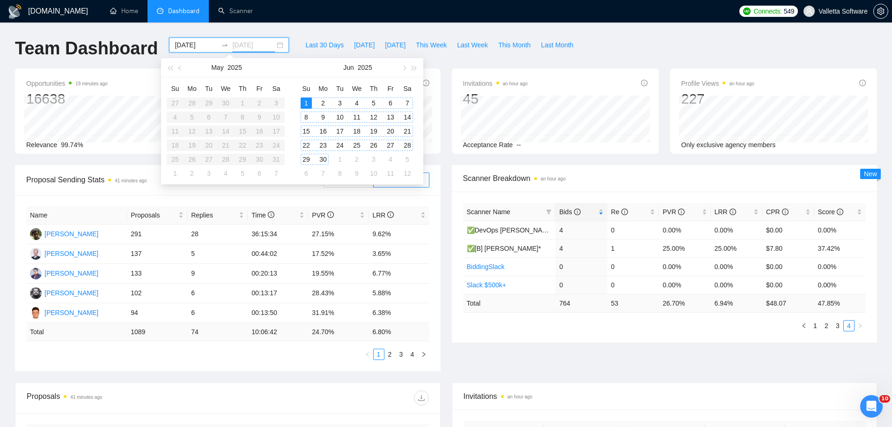
click at [322, 156] on div "30" at bounding box center [323, 159] width 11 height 11
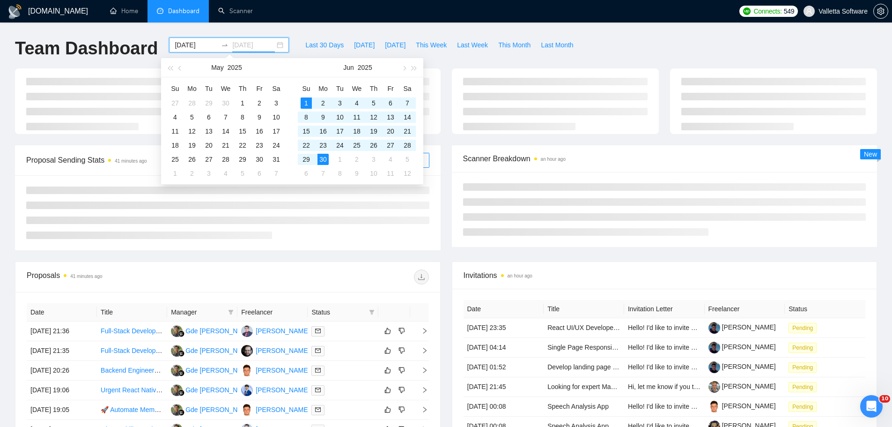
type input "[DATE]"
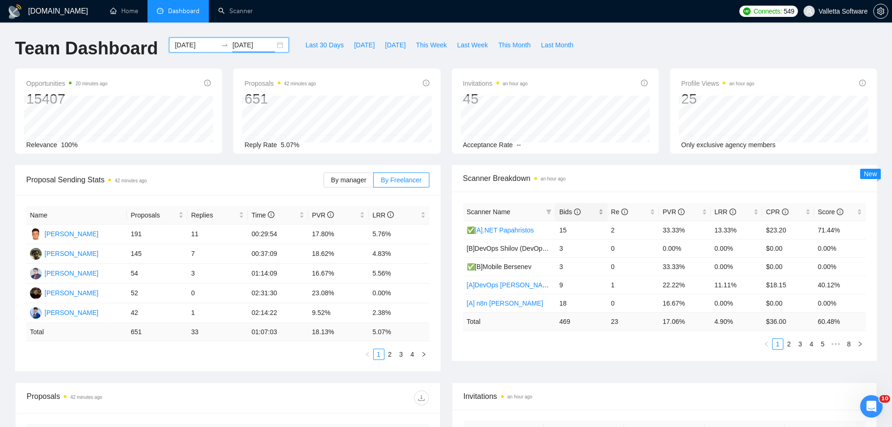
click at [588, 207] on span "Bids" at bounding box center [577, 212] width 37 height 10
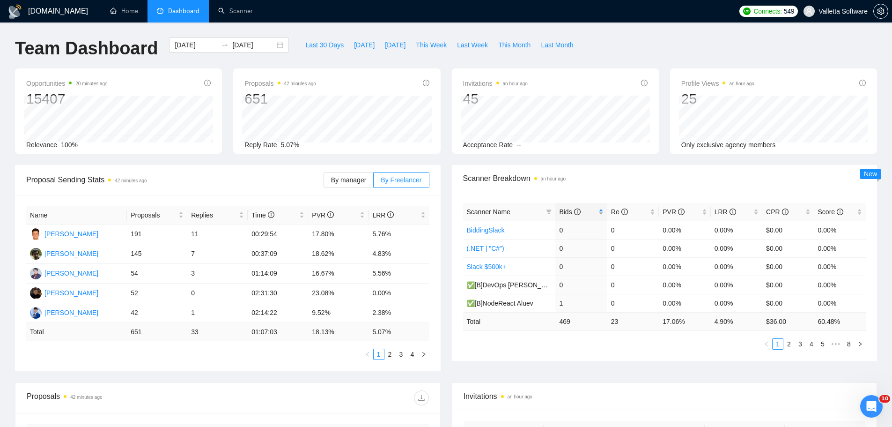
click at [588, 207] on span "Bids" at bounding box center [577, 212] width 37 height 10
click at [789, 345] on link "2" at bounding box center [789, 344] width 10 height 10
click at [798, 344] on link "3" at bounding box center [800, 344] width 10 height 10
click at [777, 349] on div "Scanner Name Bids Re PVR LRR CPR Score ✅[B].NET Papahristos 13 3 38.46% 23.08% …" at bounding box center [665, 276] width 426 height 169
click at [776, 346] on link "1" at bounding box center [778, 344] width 10 height 10
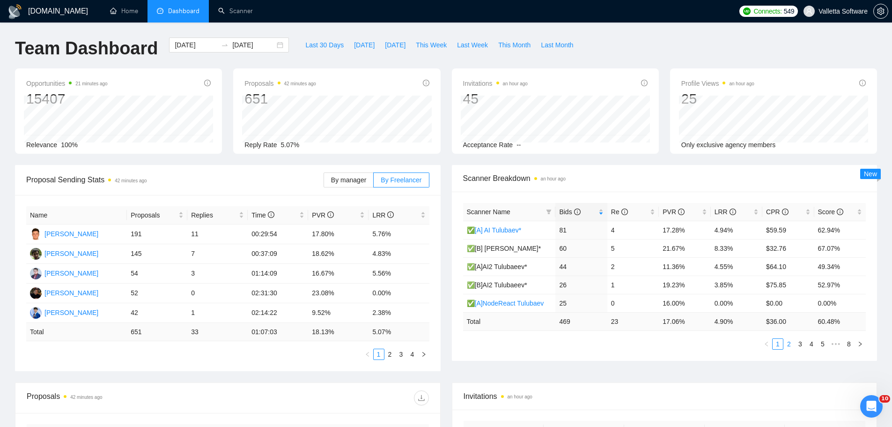
click at [788, 341] on link "2" at bounding box center [789, 344] width 10 height 10
click at [801, 343] on link "3" at bounding box center [800, 344] width 10 height 10
click at [808, 341] on link "4" at bounding box center [811, 344] width 10 height 10
click at [814, 346] on link "5" at bounding box center [811, 344] width 10 height 10
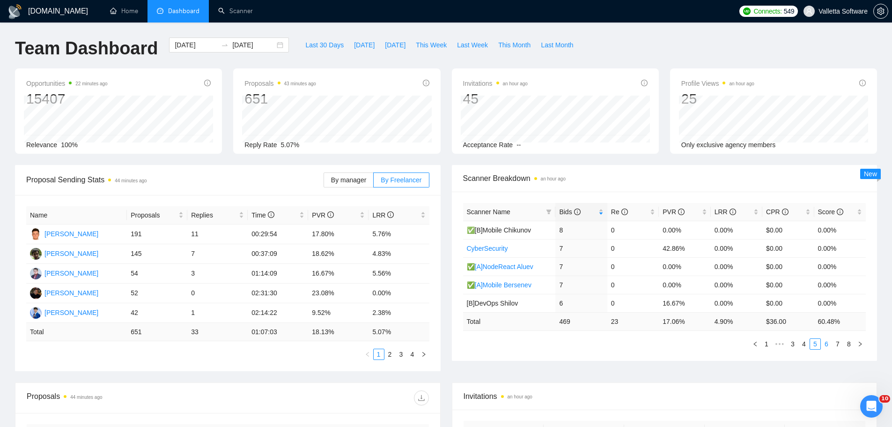
click at [823, 344] on link "6" at bounding box center [826, 344] width 10 height 10
drag, startPoint x: 837, startPoint y: 346, endPoint x: 851, endPoint y: 349, distance: 14.5
click at [837, 346] on link "7" at bounding box center [838, 344] width 10 height 10
click at [186, 45] on input "[DATE]" at bounding box center [196, 45] width 43 height 10
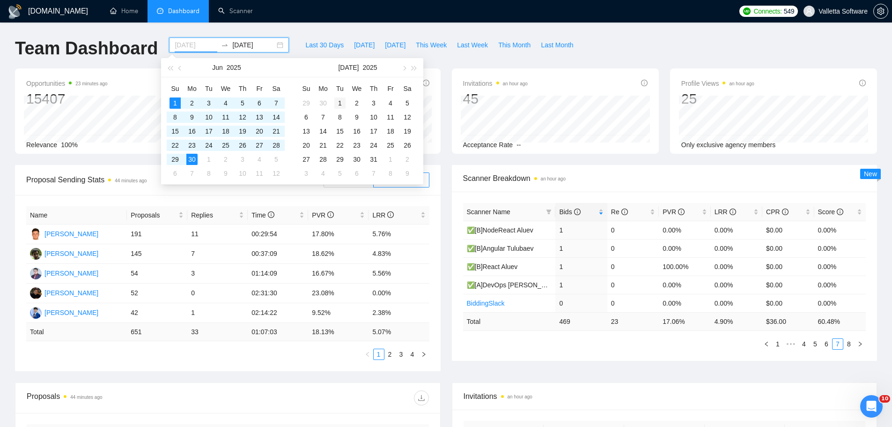
type input "[DATE]"
click at [338, 102] on div "1" at bounding box center [339, 102] width 11 height 11
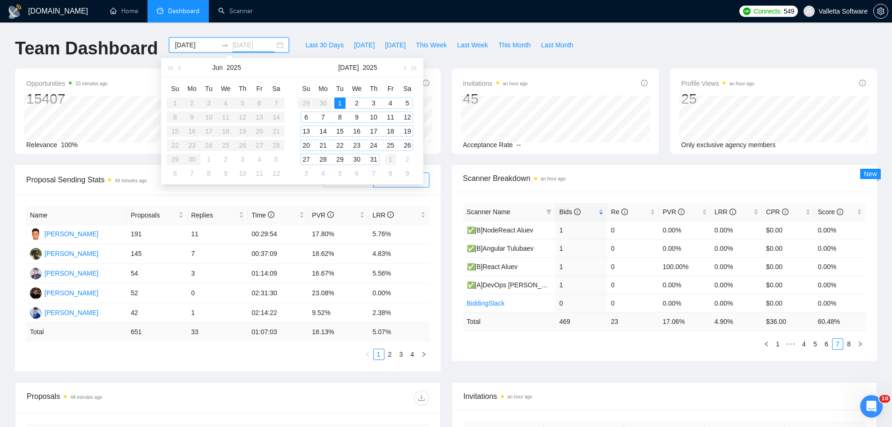
click at [371, 156] on div "31" at bounding box center [373, 159] width 11 height 11
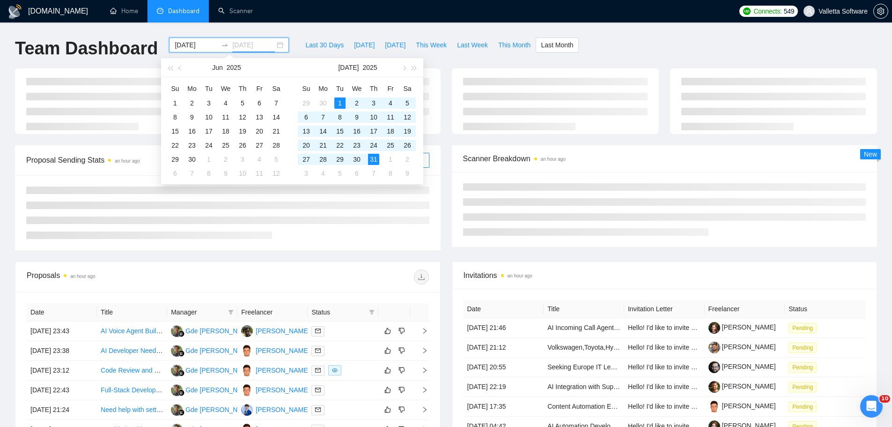
type input "[DATE]"
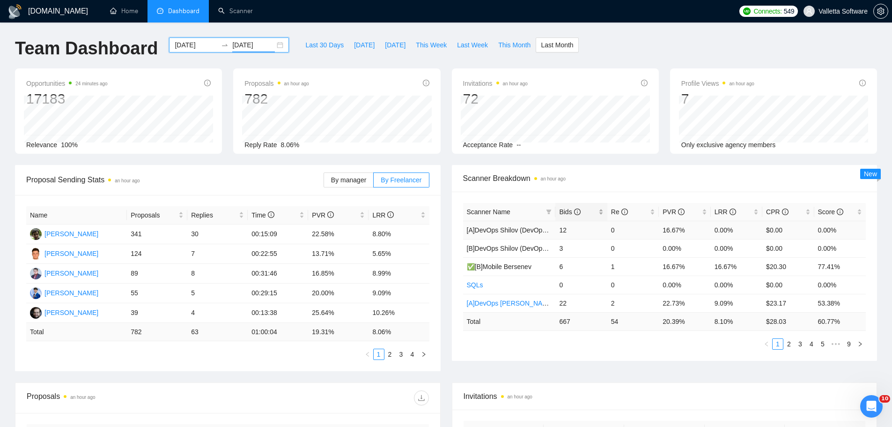
click at [575, 216] on span "Bids" at bounding box center [577, 212] width 37 height 10
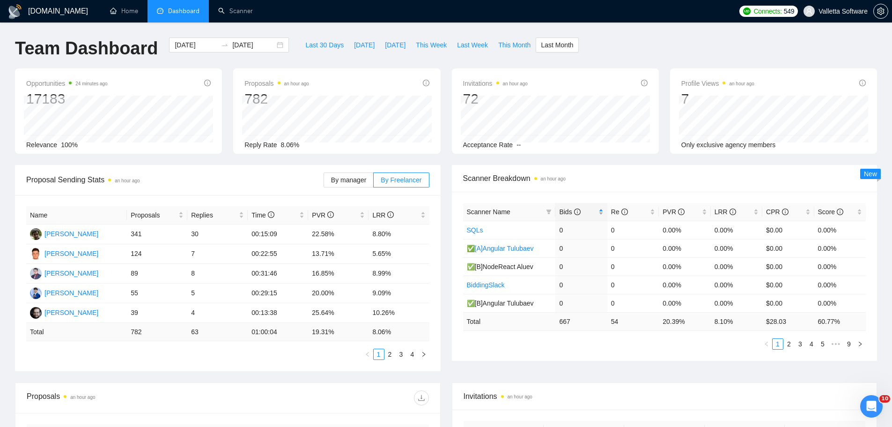
click at [575, 216] on span "Bids" at bounding box center [577, 212] width 37 height 10
click at [790, 342] on link "2" at bounding box center [789, 344] width 10 height 10
click at [801, 344] on link "3" at bounding box center [800, 344] width 10 height 10
click at [810, 342] on link "4" at bounding box center [811, 344] width 10 height 10
click at [811, 340] on link "5" at bounding box center [811, 344] width 10 height 10
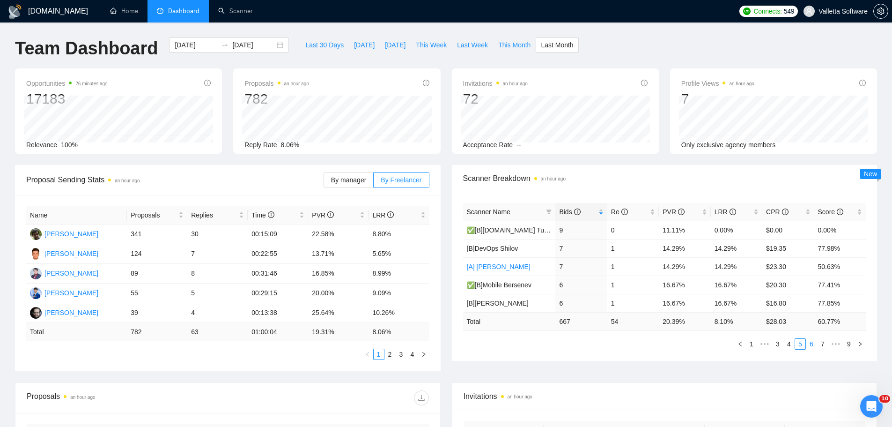
click at [809, 341] on link "6" at bounding box center [811, 344] width 10 height 10
click at [828, 345] on link "7" at bounding box center [826, 344] width 10 height 10
click at [836, 345] on link "8" at bounding box center [838, 344] width 10 height 10
click at [851, 345] on link "9" at bounding box center [849, 344] width 10 height 10
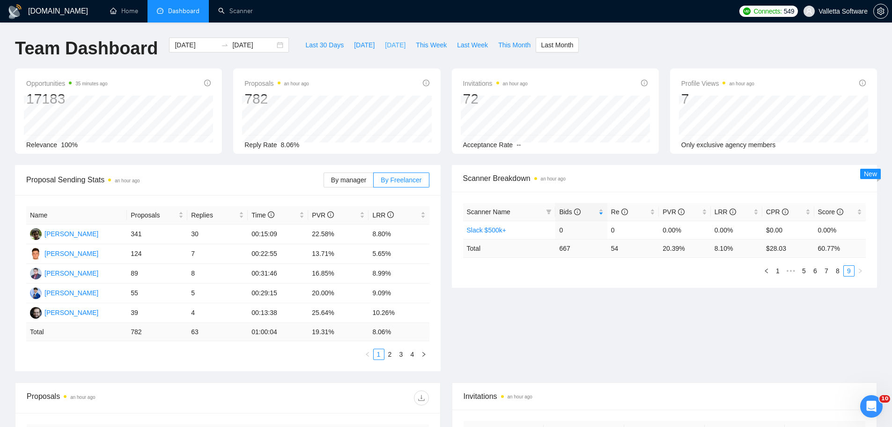
click at [388, 44] on span "[DATE]" at bounding box center [395, 45] width 21 height 10
click at [417, 45] on span "This Week" at bounding box center [431, 45] width 31 height 10
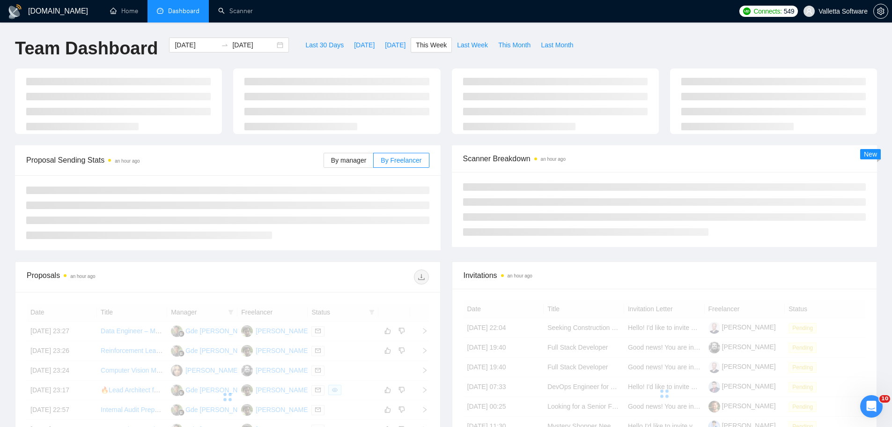
type input "[DATE]"
click at [441, 40] on button "This Week" at bounding box center [431, 44] width 41 height 15
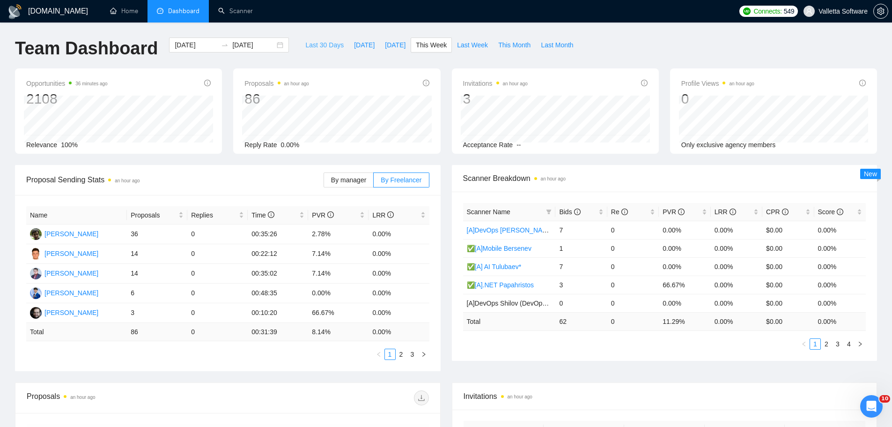
click at [310, 49] on span "Last 30 Days" at bounding box center [324, 45] width 38 height 10
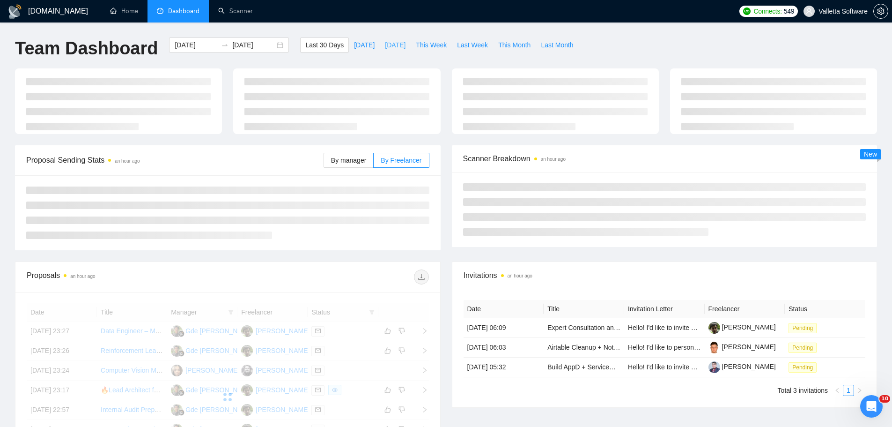
type input "[DATE]"
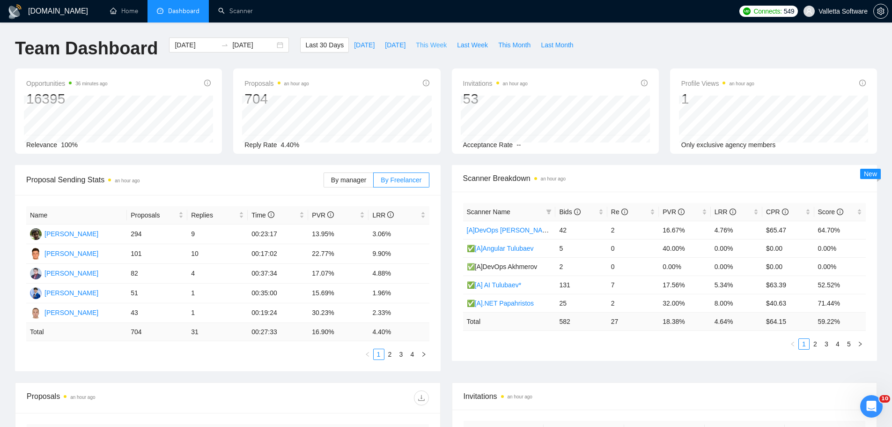
click at [412, 37] on div "[DOMAIN_NAME] Home Dashboard Scanner Connects: 549 Valletta Software Team Dashb…" at bounding box center [446, 376] width 892 height 753
click at [413, 50] on button "This Week" at bounding box center [431, 44] width 41 height 15
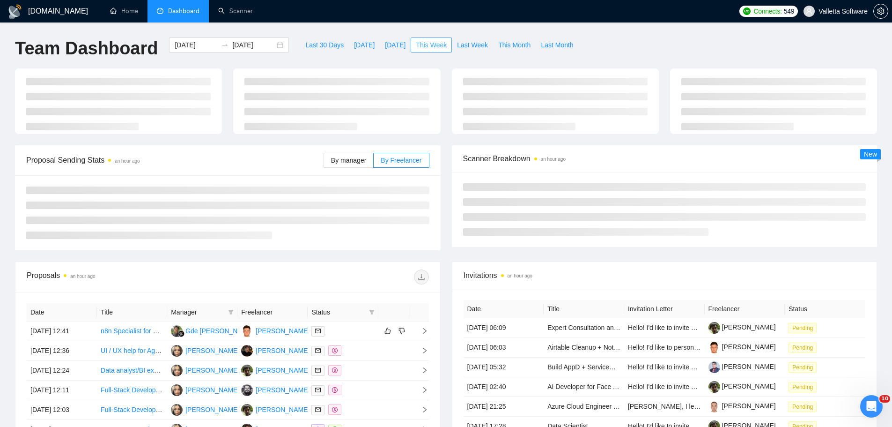
type input "[DATE]"
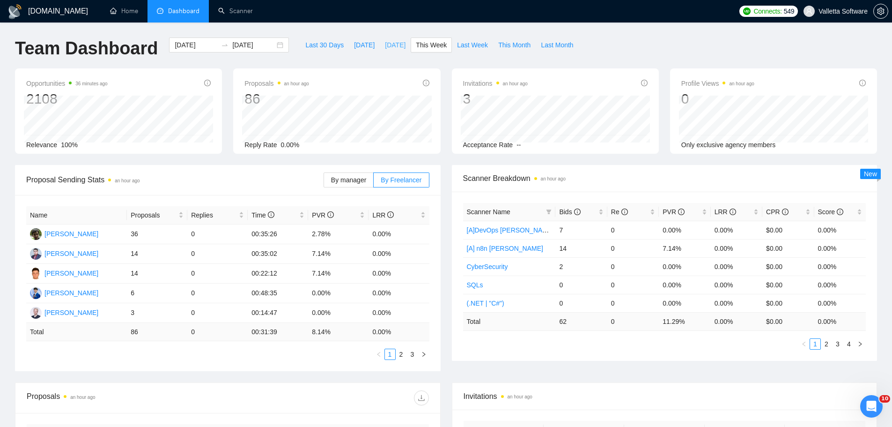
click at [390, 52] on button "[DATE]" at bounding box center [395, 44] width 31 height 15
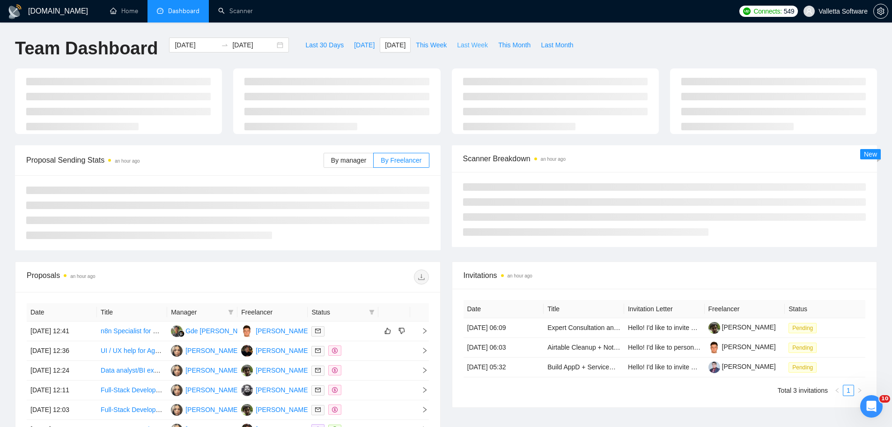
type input "[DATE]"
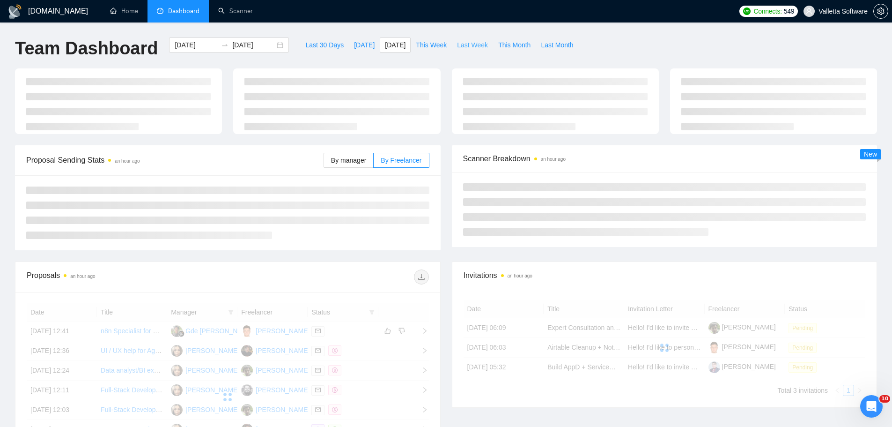
click at [459, 45] on span "Last Week" at bounding box center [472, 45] width 31 height 10
type input "[DATE]"
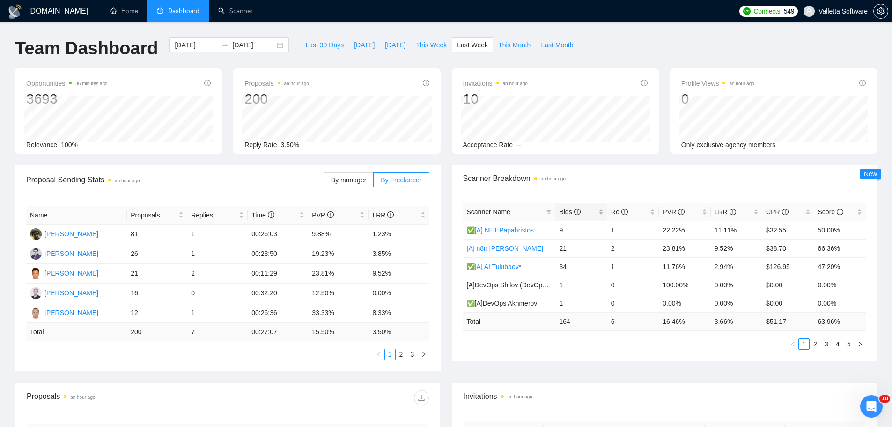
click at [569, 215] on span "Bids" at bounding box center [569, 211] width 21 height 7
click at [319, 44] on span "Last 30 Days" at bounding box center [324, 45] width 38 height 10
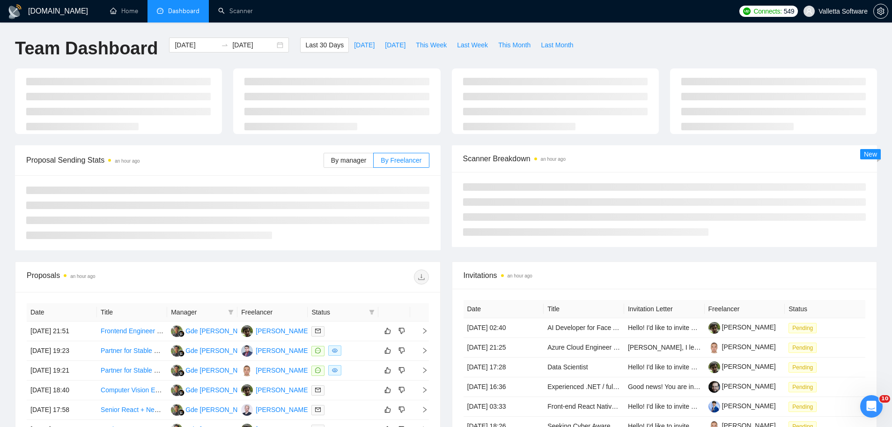
type input "[DATE]"
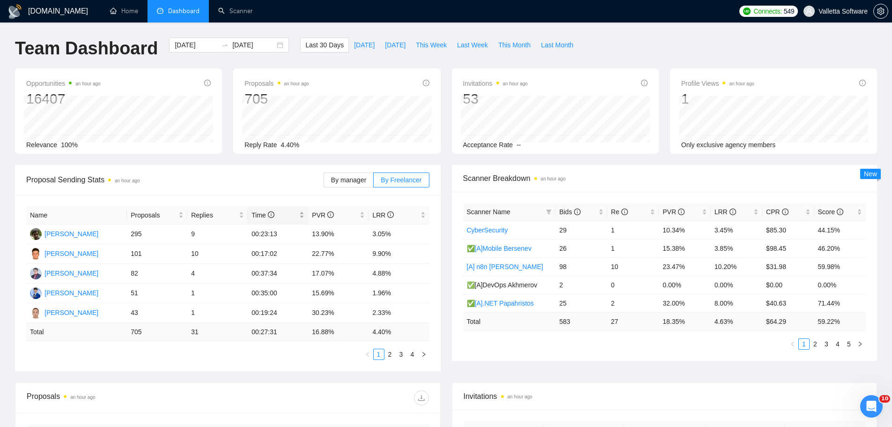
click at [266, 215] on span "Time" at bounding box center [262, 214] width 22 height 7
click at [266, 214] on span "Time" at bounding box center [262, 214] width 22 height 7
click at [281, 217] on span "Time" at bounding box center [274, 215] width 46 height 10
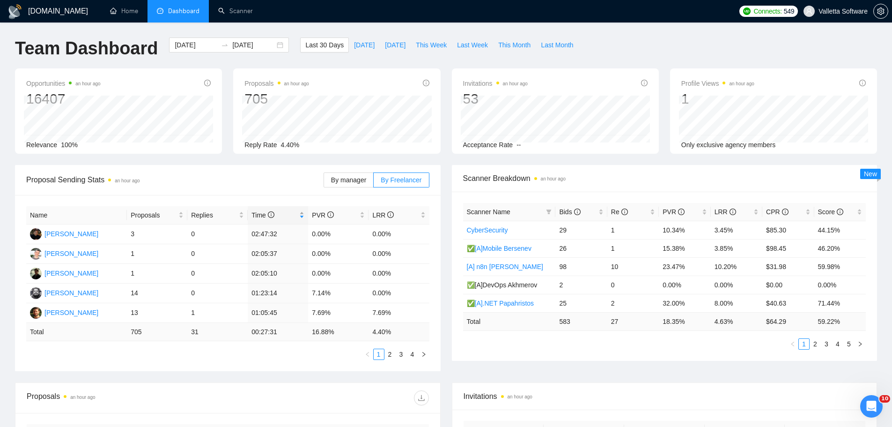
click at [281, 217] on span "Time" at bounding box center [274, 215] width 46 height 10
click at [302, 215] on div "Time" at bounding box center [277, 215] width 53 height 10
click at [302, 216] on div "Time" at bounding box center [277, 215] width 53 height 10
click at [298, 216] on div "Time" at bounding box center [277, 215] width 53 height 10
click at [290, 217] on span "Time" at bounding box center [274, 215] width 46 height 10
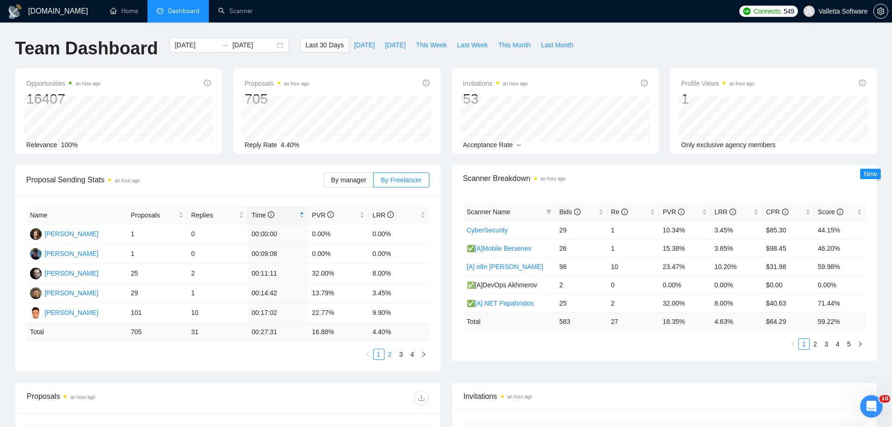
click at [391, 354] on link "2" at bounding box center [390, 354] width 10 height 10
click at [359, 191] on div "By manager By Freelancer" at bounding box center [377, 180] width 106 height 30
click at [356, 179] on span "By manager" at bounding box center [348, 179] width 35 height 7
click at [324, 182] on input "By manager" at bounding box center [324, 182] width 0 height 0
